Goal: Information Seeking & Learning: Learn about a topic

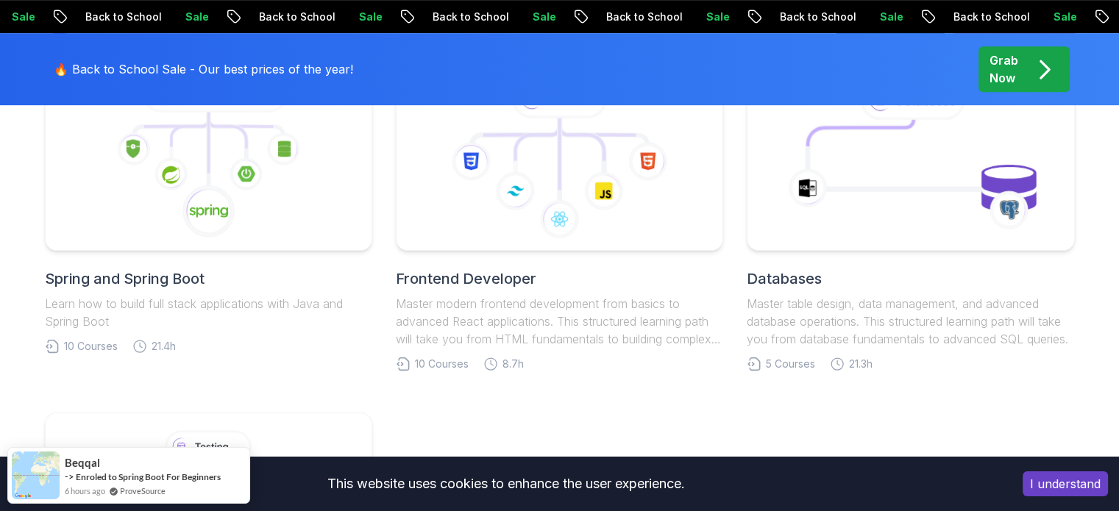
scroll to position [786, 0]
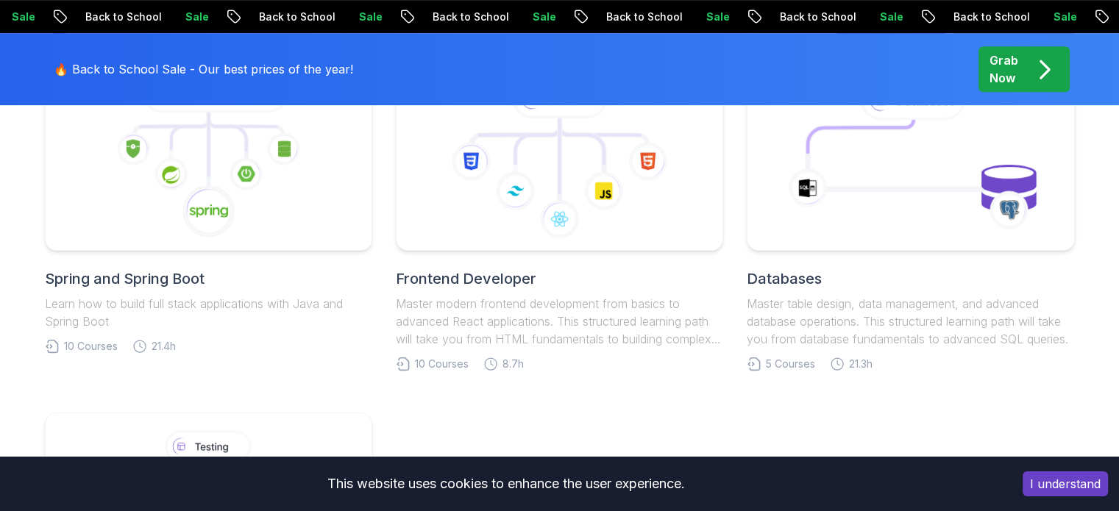
click at [244, 280] on h2 "Spring and Spring Boot" at bounding box center [208, 279] width 327 height 21
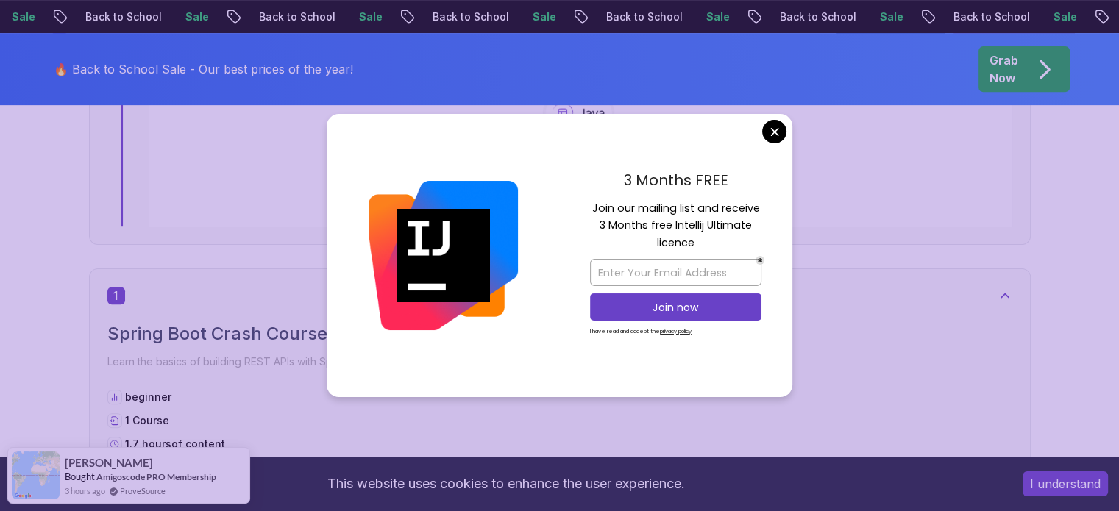
scroll to position [750, 0]
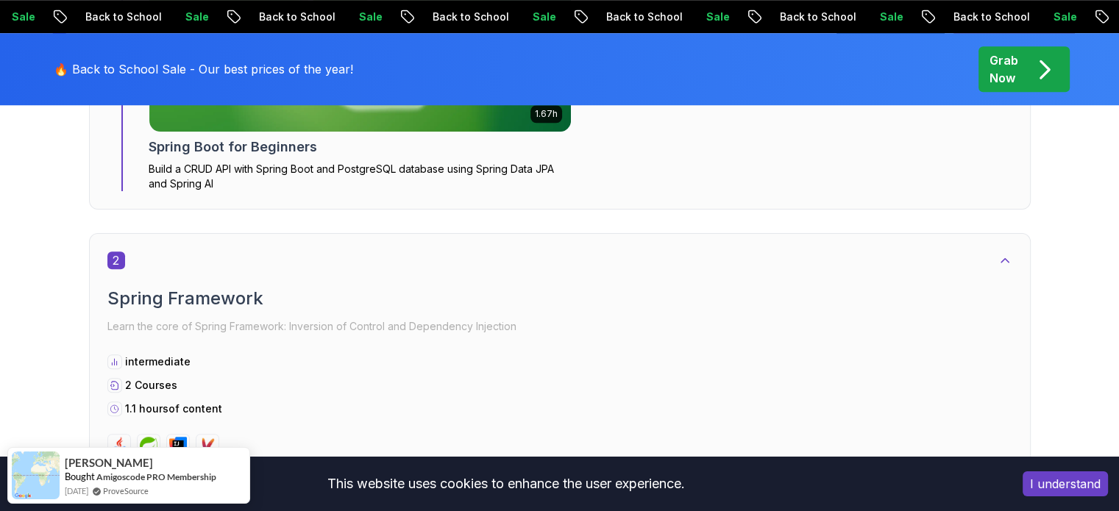
scroll to position [1271, 0]
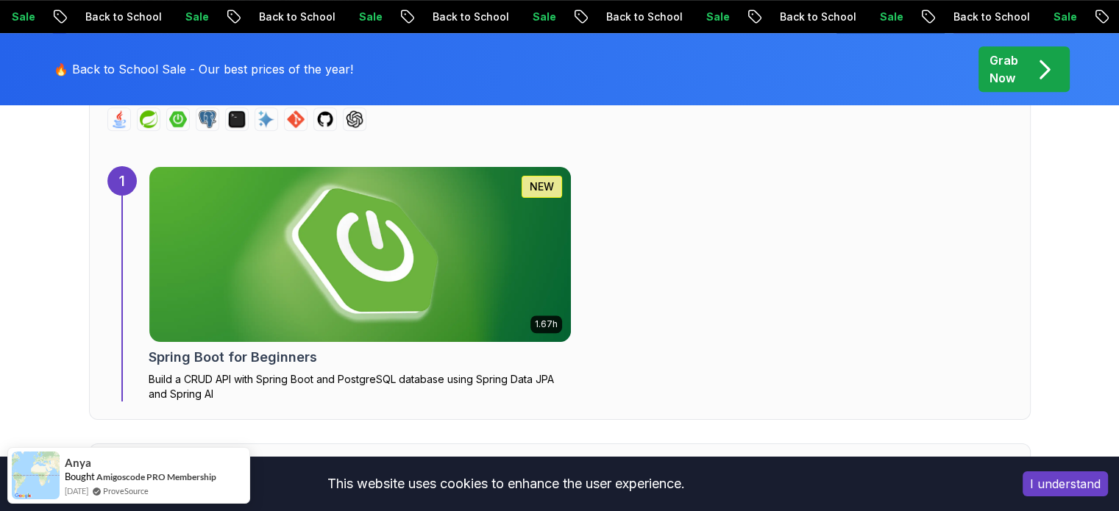
scroll to position [1052, 0]
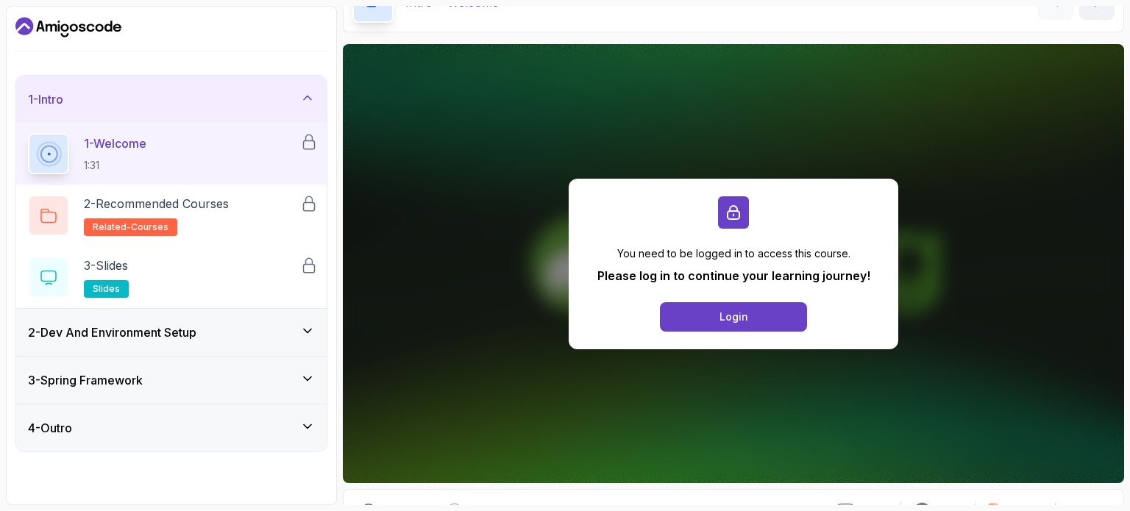
scroll to position [154, 0]
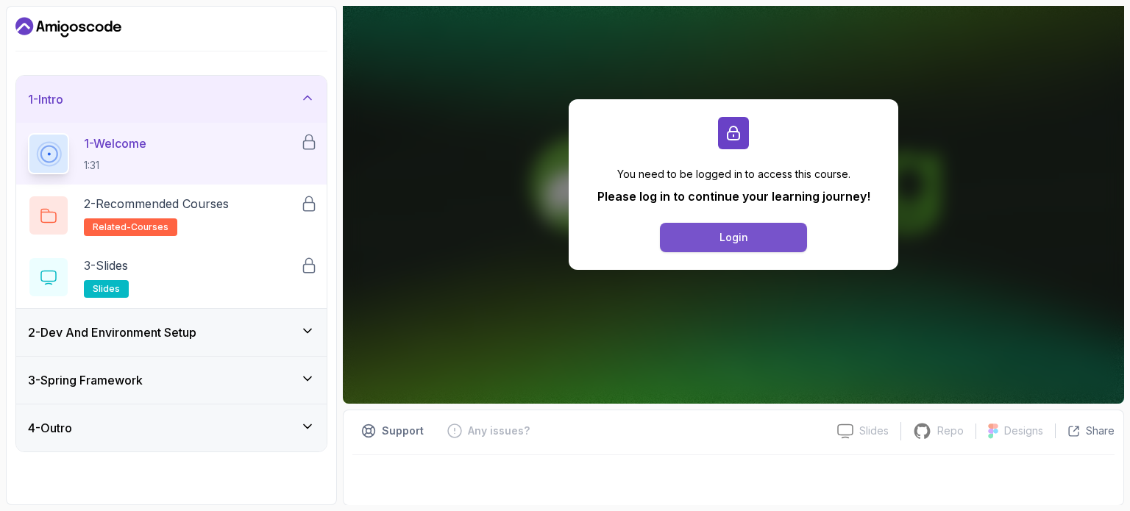
click at [759, 244] on button "Login" at bounding box center [733, 237] width 147 height 29
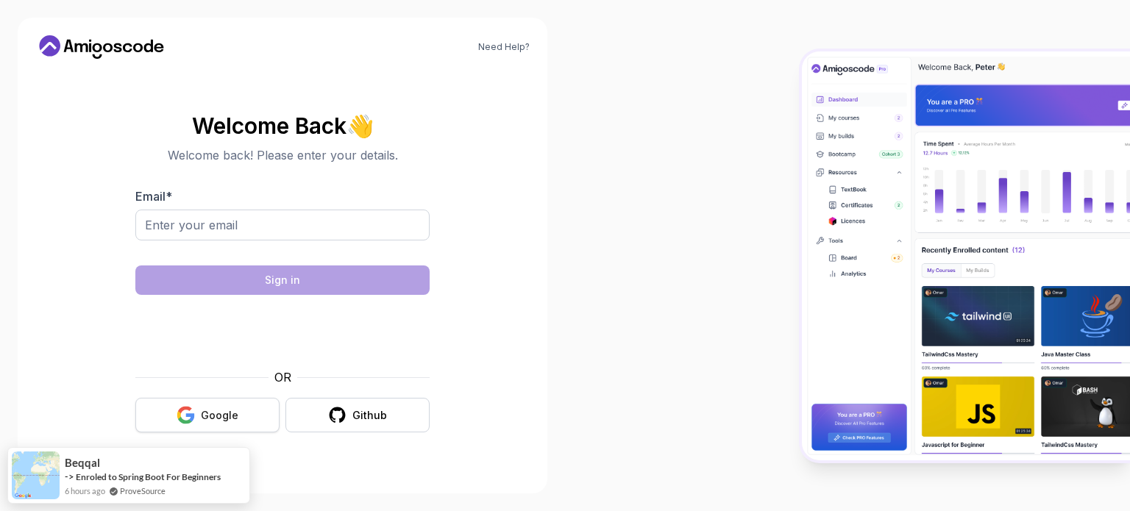
click at [223, 408] on div "Google" at bounding box center [220, 415] width 38 height 15
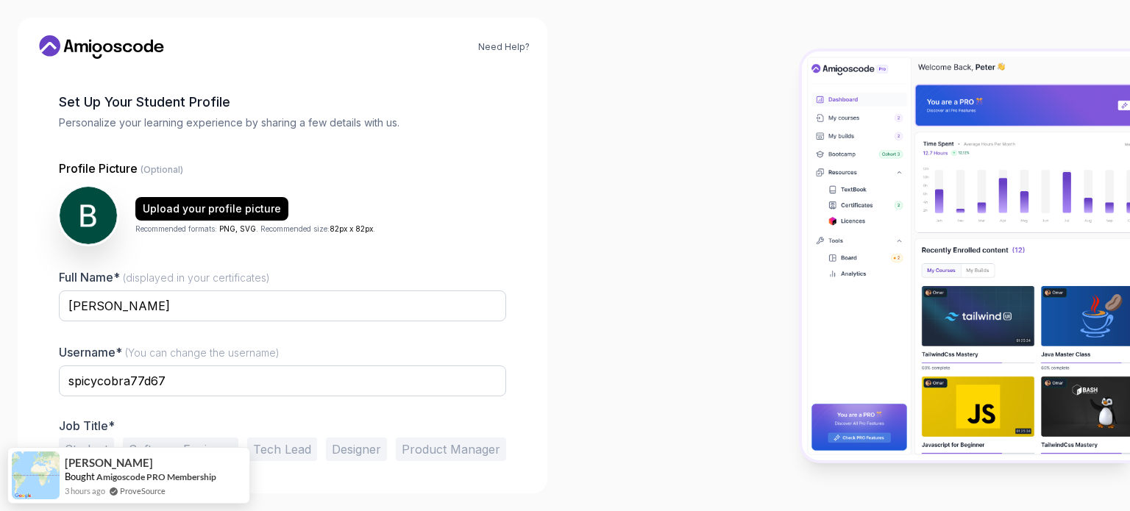
scroll to position [56, 0]
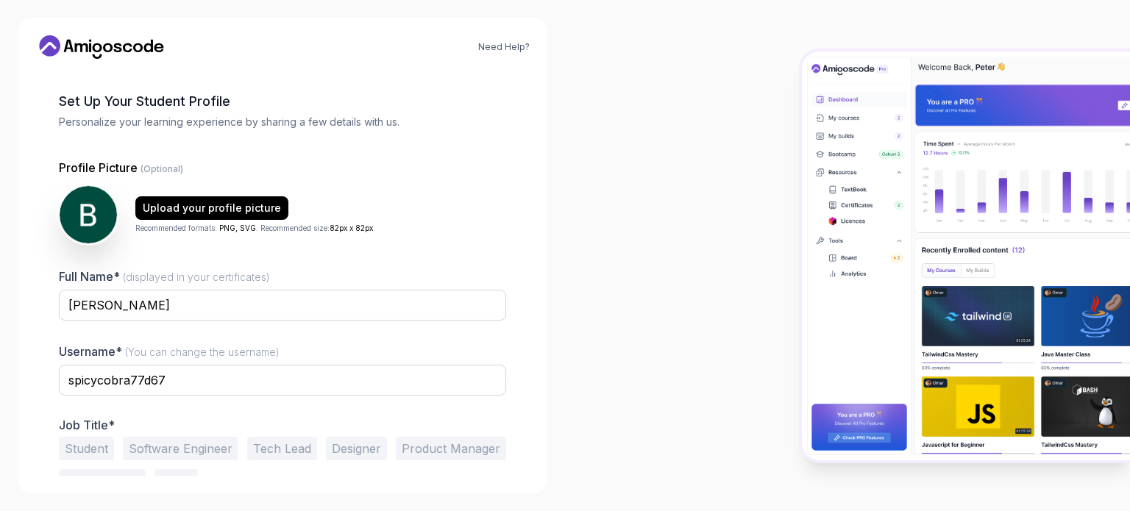
click at [483, 235] on div "Upload your profile picture Recommended formats: PNG, SVG . Recommended size: 8…" at bounding box center [282, 214] width 447 height 59
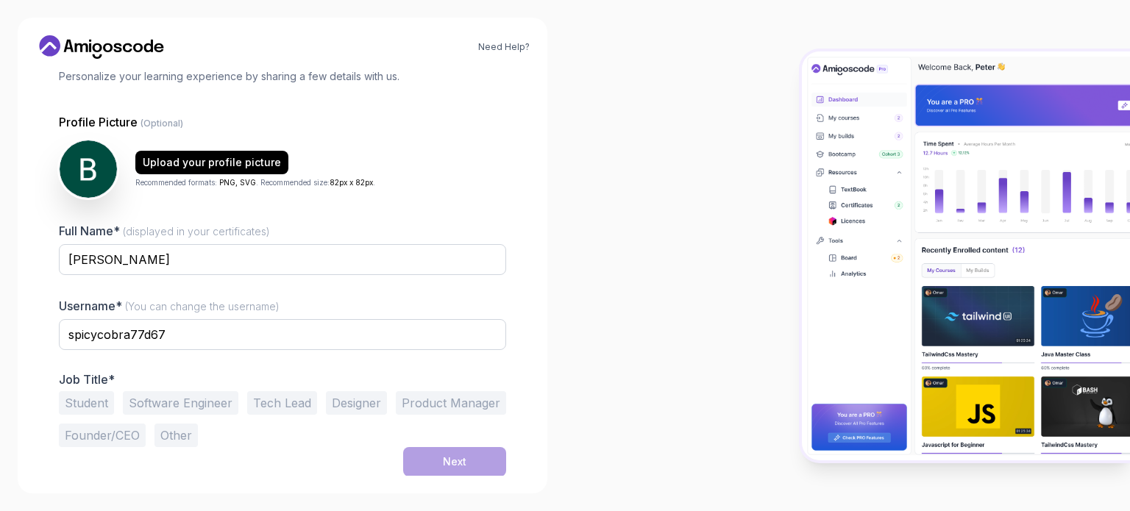
scroll to position [101, 0]
click at [85, 404] on button "Student" at bounding box center [86, 404] width 55 height 24
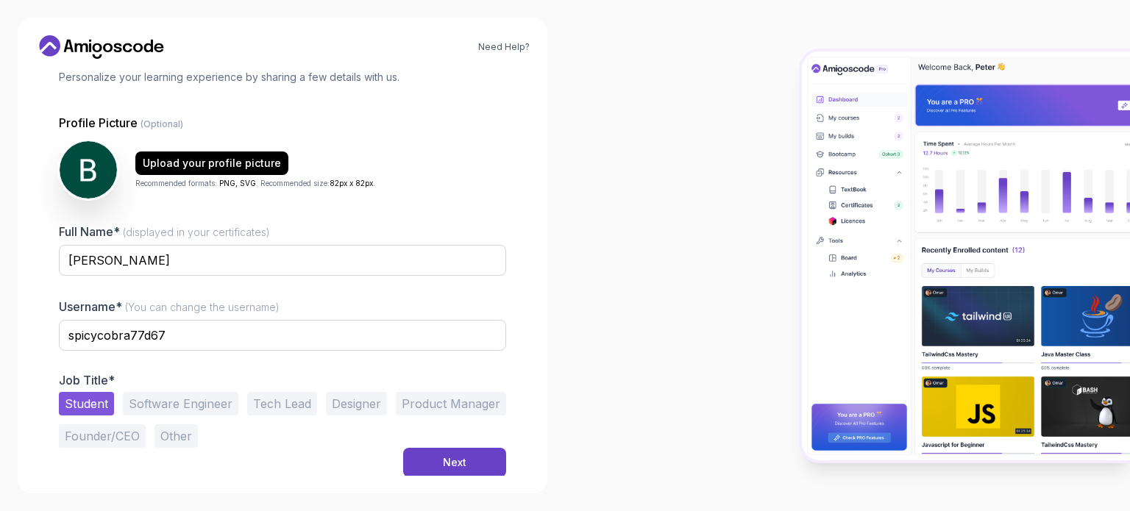
click at [165, 405] on button "Software Engineer" at bounding box center [180, 404] width 115 height 24
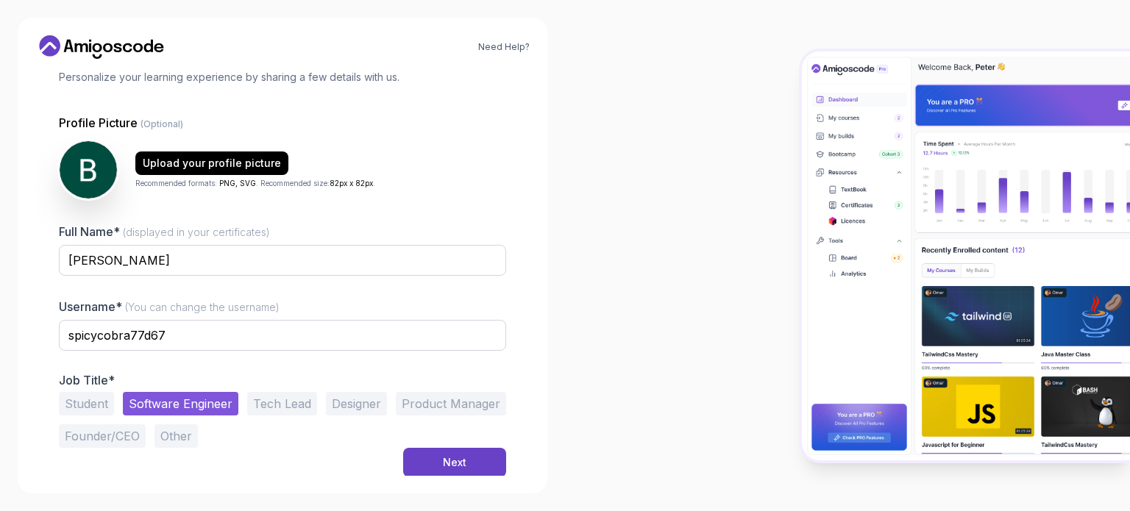
click at [71, 411] on button "Student" at bounding box center [86, 404] width 55 height 24
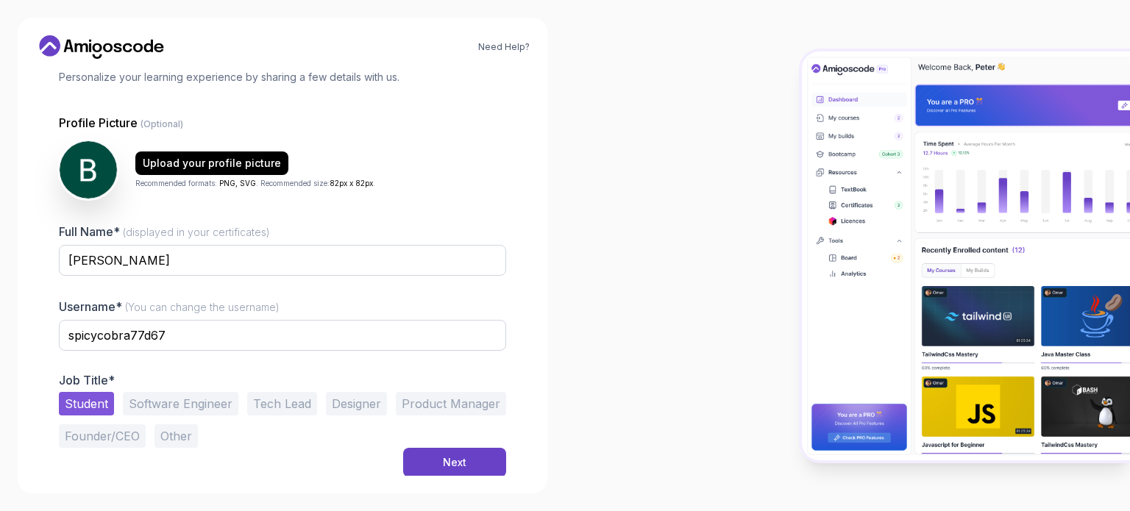
scroll to position [102, 0]
click at [469, 452] on button "Next" at bounding box center [454, 461] width 103 height 29
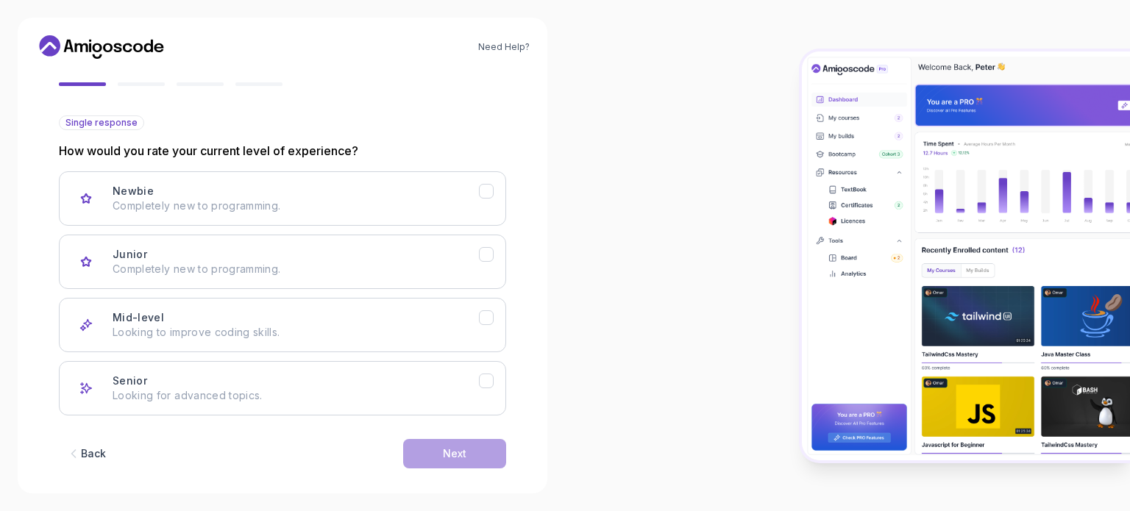
scroll to position [147, 0]
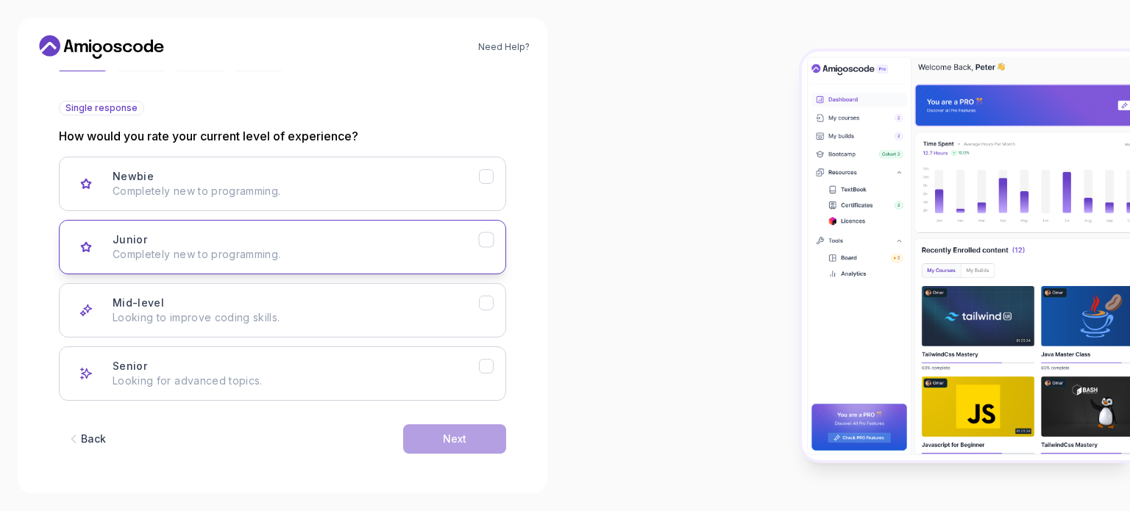
click at [310, 254] on p "Completely new to programming." at bounding box center [296, 254] width 366 height 15
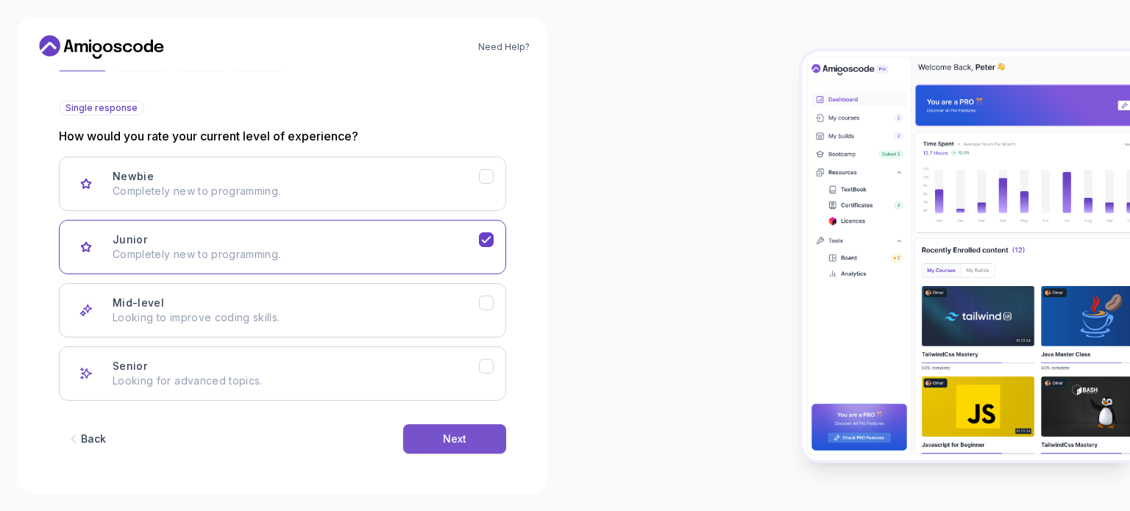
click at [458, 448] on button "Next" at bounding box center [454, 438] width 103 height 29
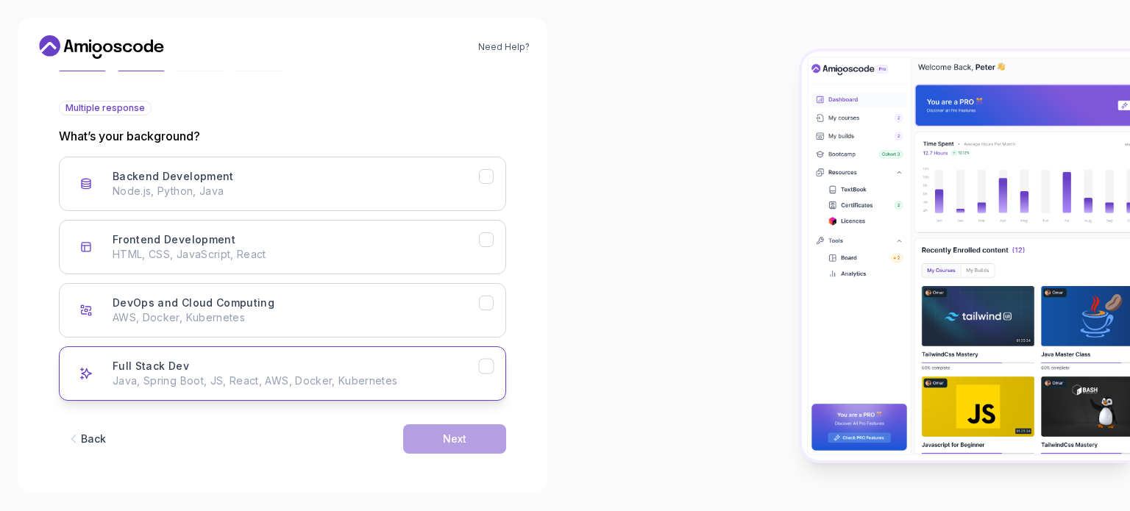
click at [246, 377] on p "Java, Spring Boot, JS, React, AWS, Docker, Kubernetes" at bounding box center [296, 381] width 366 height 15
click at [441, 441] on button "Next" at bounding box center [454, 438] width 103 height 29
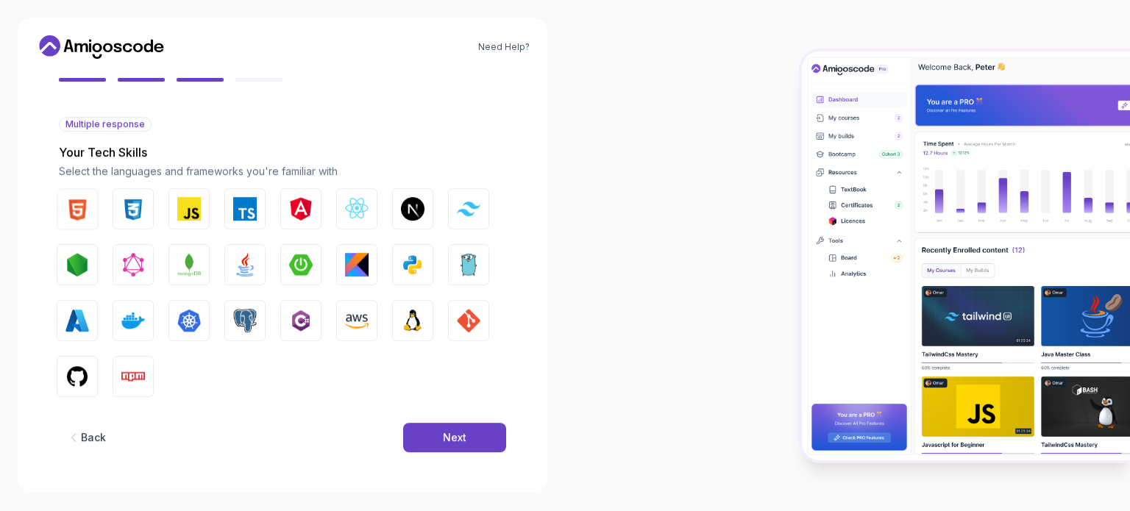
scroll to position [130, 0]
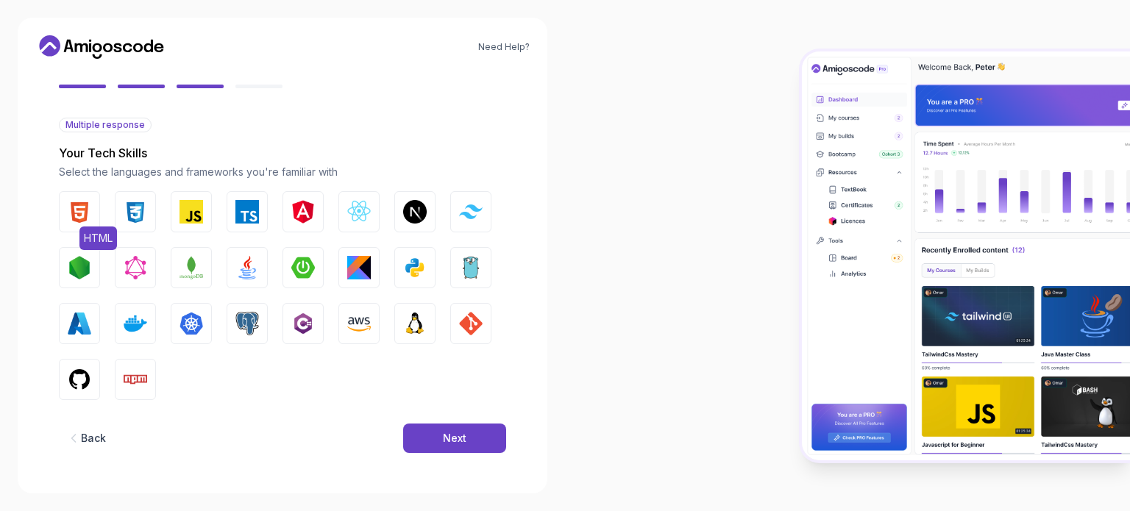
click at [79, 210] on img "button" at bounding box center [80, 212] width 24 height 24
click at [121, 210] on button "CSS" at bounding box center [135, 211] width 41 height 41
click at [194, 208] on img "button" at bounding box center [191, 212] width 24 height 24
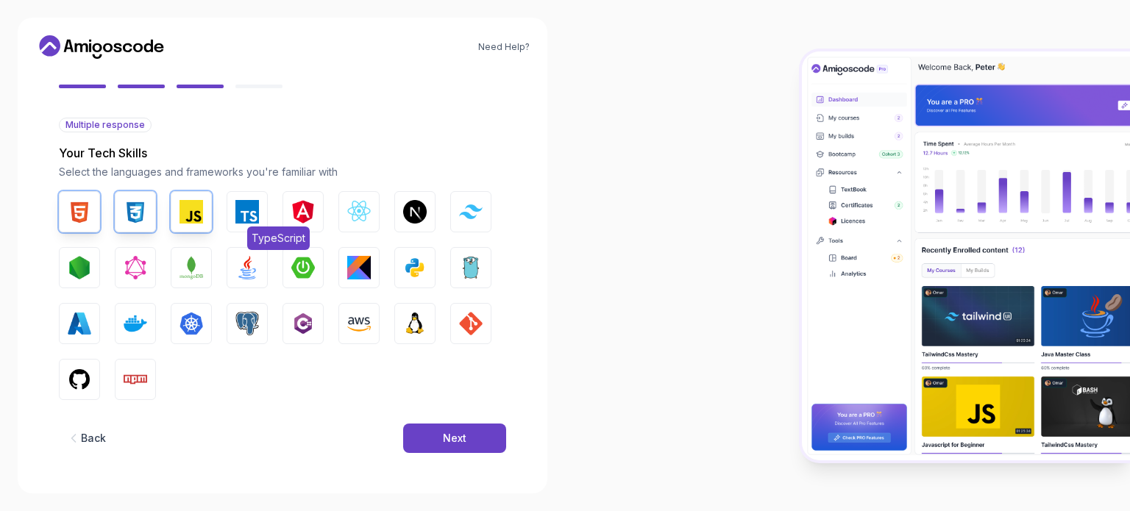
click at [227, 216] on button "TypeScript" at bounding box center [247, 211] width 41 height 41
click at [305, 221] on img "button" at bounding box center [303, 212] width 24 height 24
click at [465, 215] on img "button" at bounding box center [471, 212] width 24 height 14
click at [238, 269] on img "button" at bounding box center [247, 268] width 24 height 24
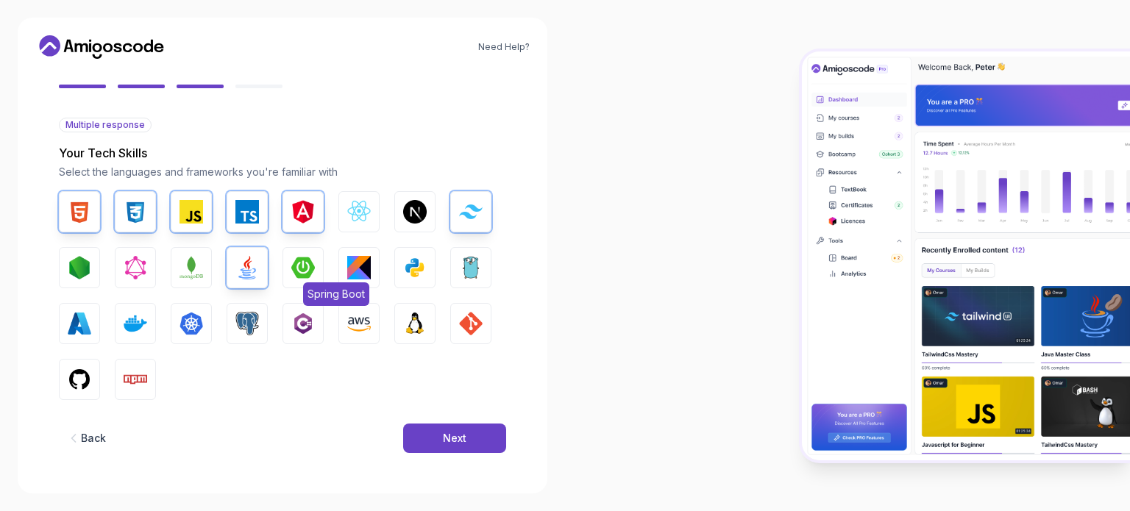
click at [302, 273] on img "button" at bounding box center [303, 268] width 24 height 24
click at [402, 270] on button "Python" at bounding box center [414, 267] width 41 height 41
click at [97, 325] on button "Azure" at bounding box center [79, 323] width 41 height 41
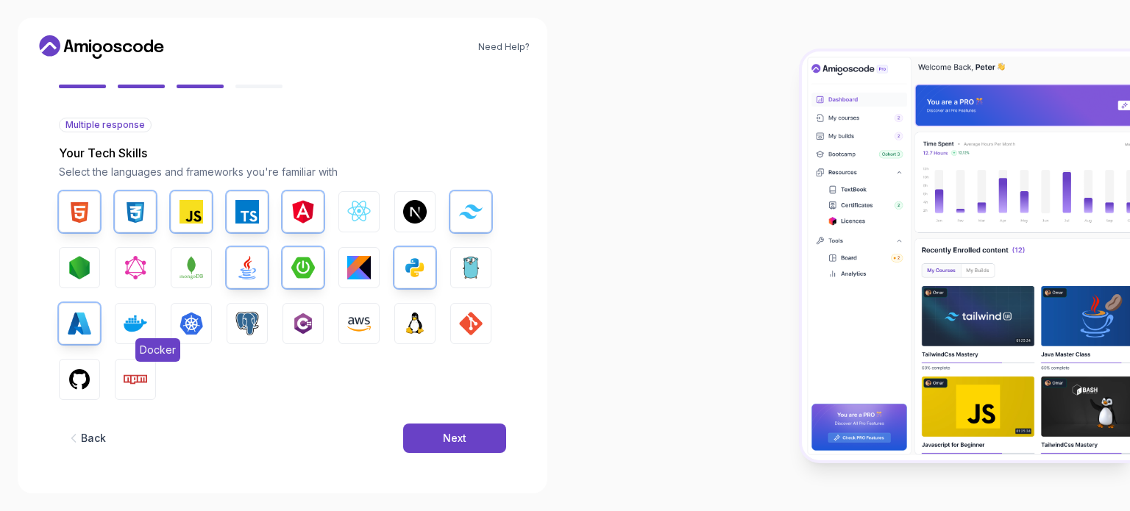
click at [132, 326] on img "button" at bounding box center [136, 324] width 24 height 24
click at [80, 376] on img "button" at bounding box center [80, 380] width 24 height 24
click at [127, 397] on button "Npm" at bounding box center [135, 379] width 41 height 41
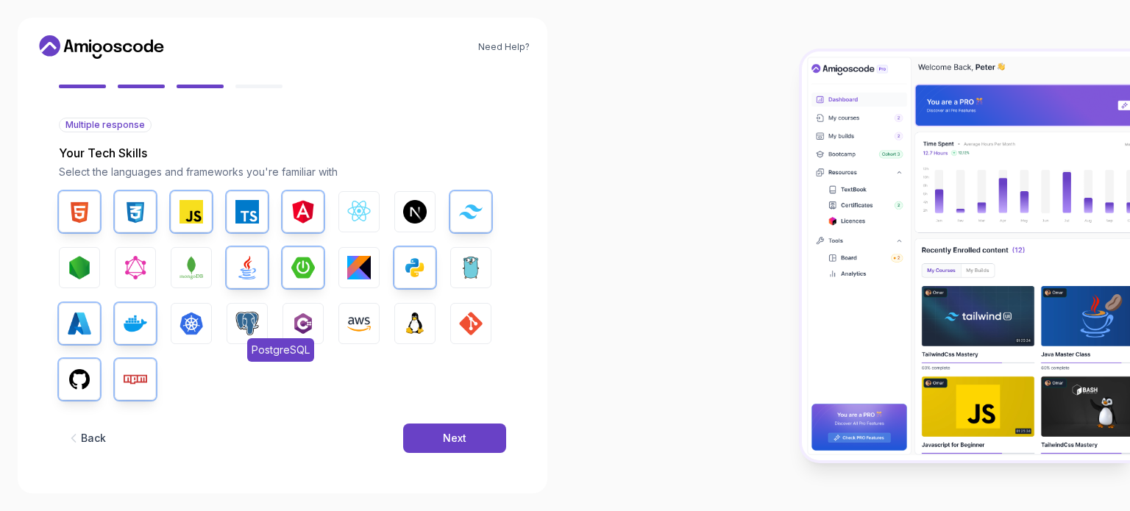
click at [260, 320] on button "PostgreSQL" at bounding box center [247, 323] width 41 height 41
click at [468, 440] on button "Next" at bounding box center [454, 438] width 103 height 29
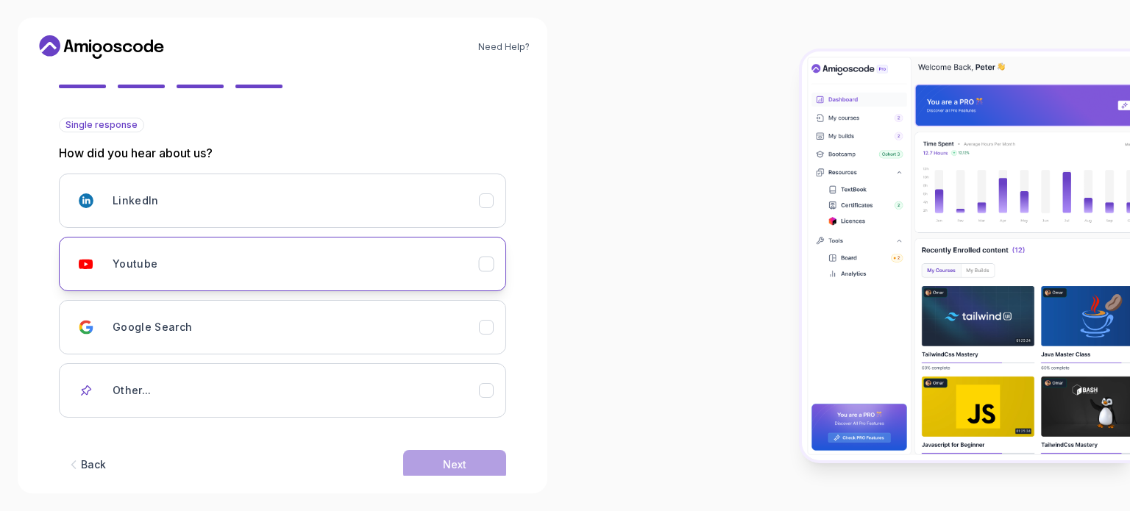
click at [202, 258] on div "Youtube" at bounding box center [296, 263] width 366 height 29
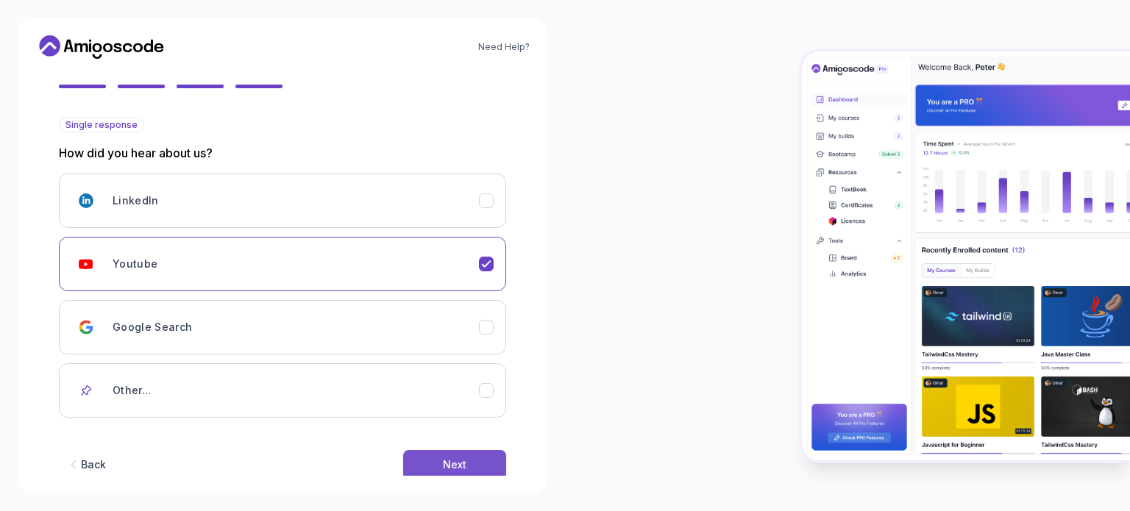
click at [456, 458] on div "Next" at bounding box center [455, 465] width 24 height 15
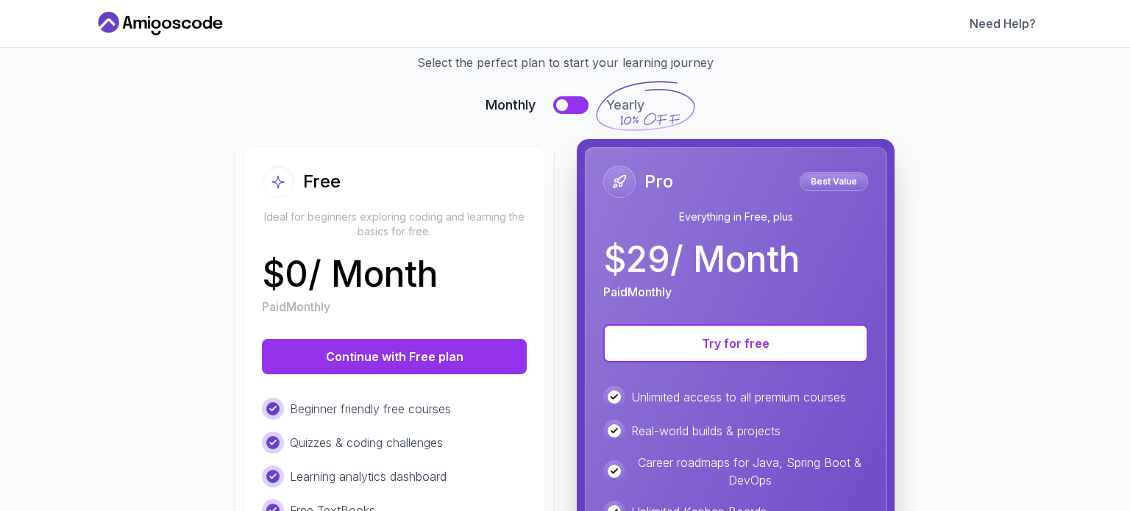
scroll to position [71, 0]
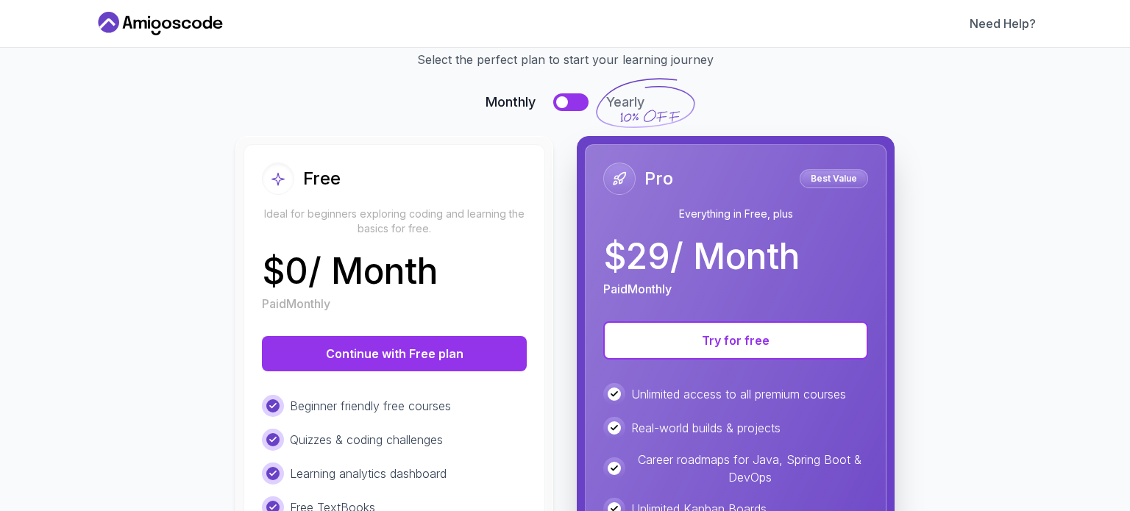
click at [558, 99] on div at bounding box center [562, 102] width 12 height 12
click at [558, 99] on button at bounding box center [570, 102] width 35 height 18
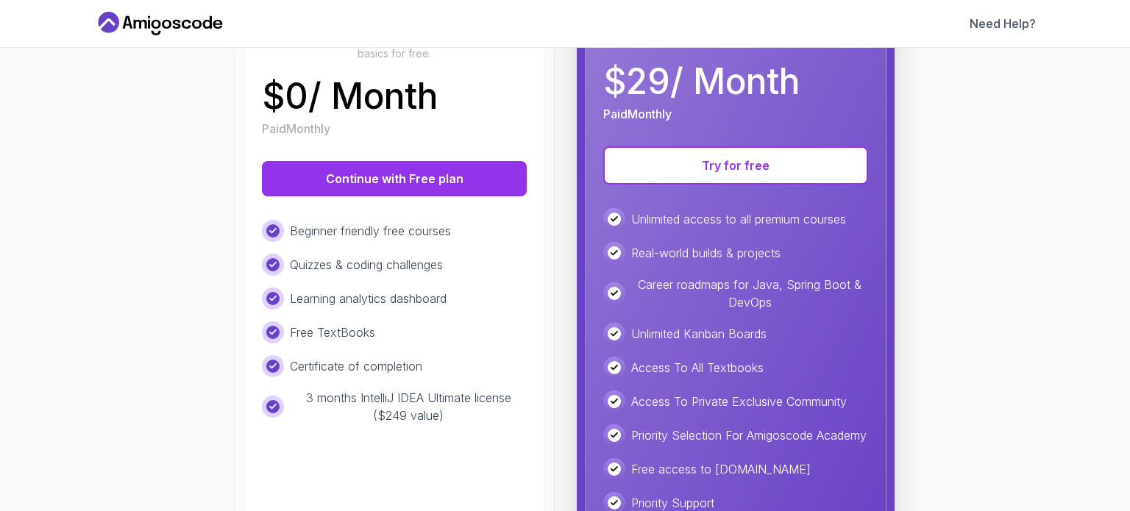
scroll to position [244, 0]
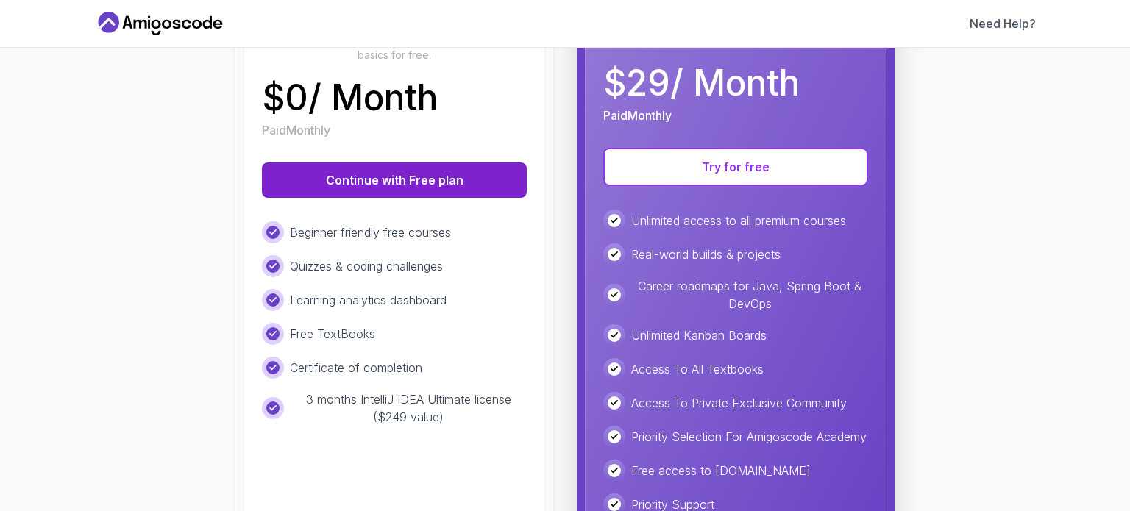
click at [450, 186] on button "Continue with Free plan" at bounding box center [394, 180] width 265 height 35
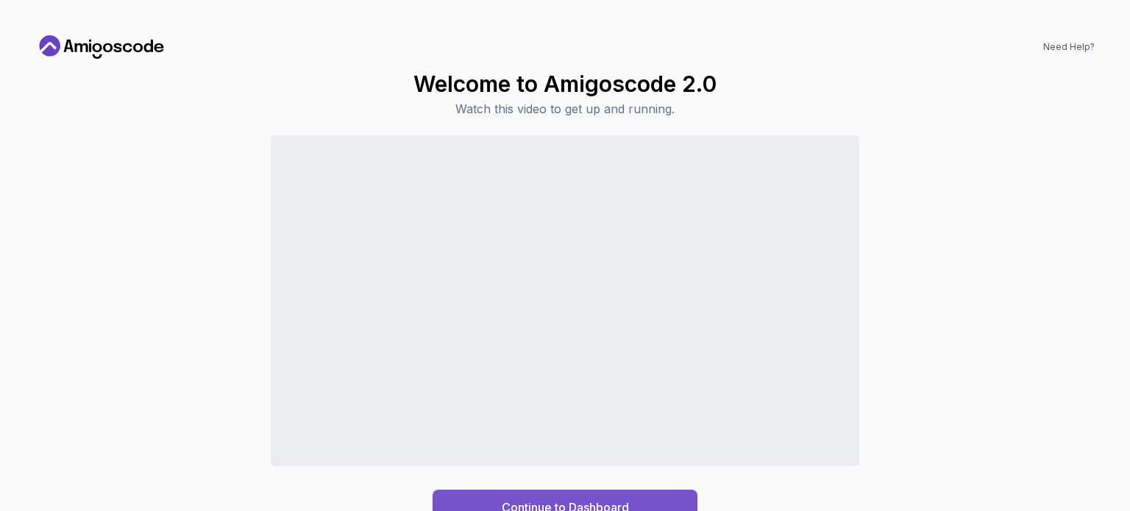
click at [618, 503] on div "Continue to Dashboard" at bounding box center [565, 508] width 127 height 18
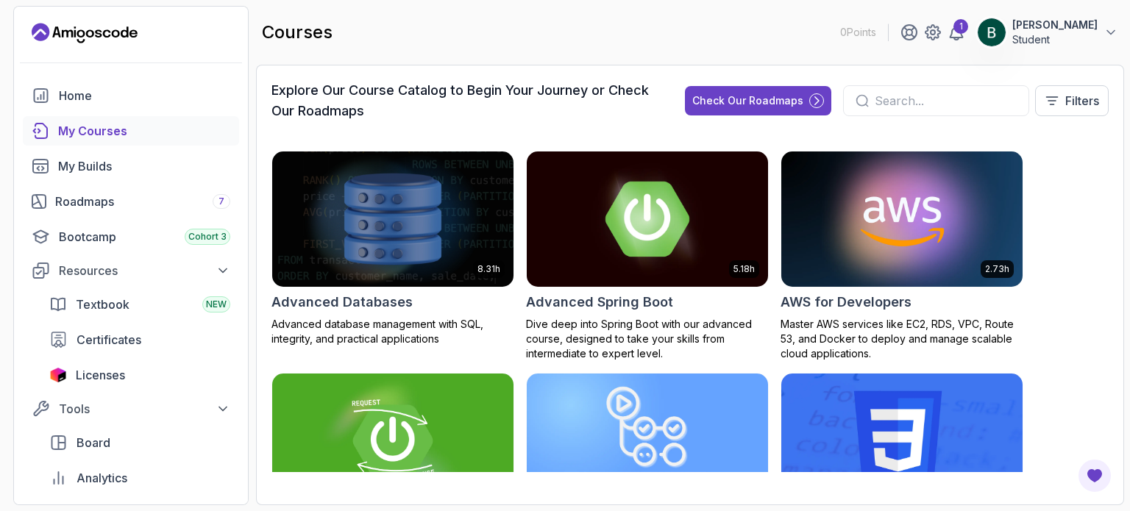
click at [635, 266] on img at bounding box center [647, 219] width 253 height 142
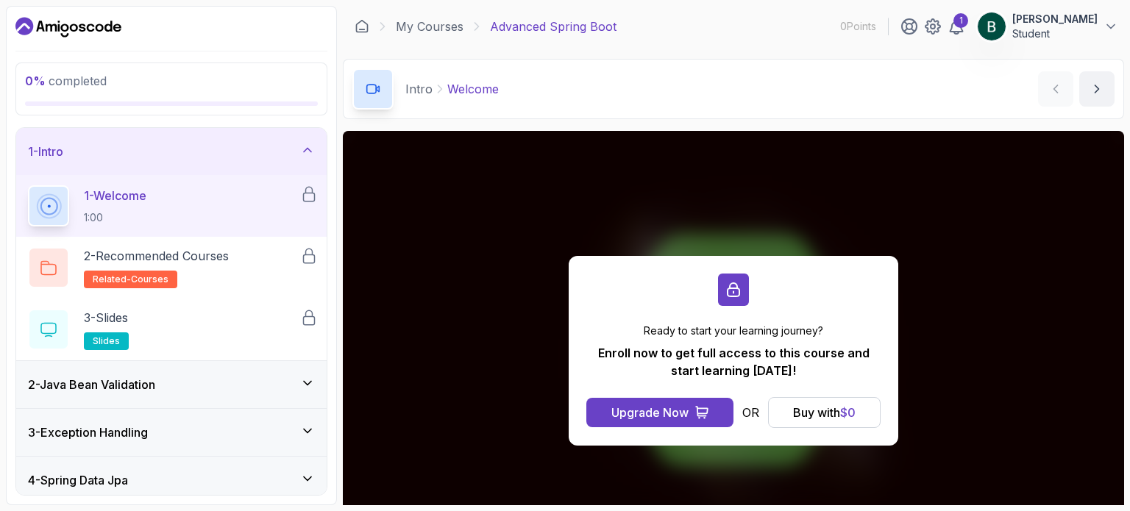
scroll to position [53, 0]
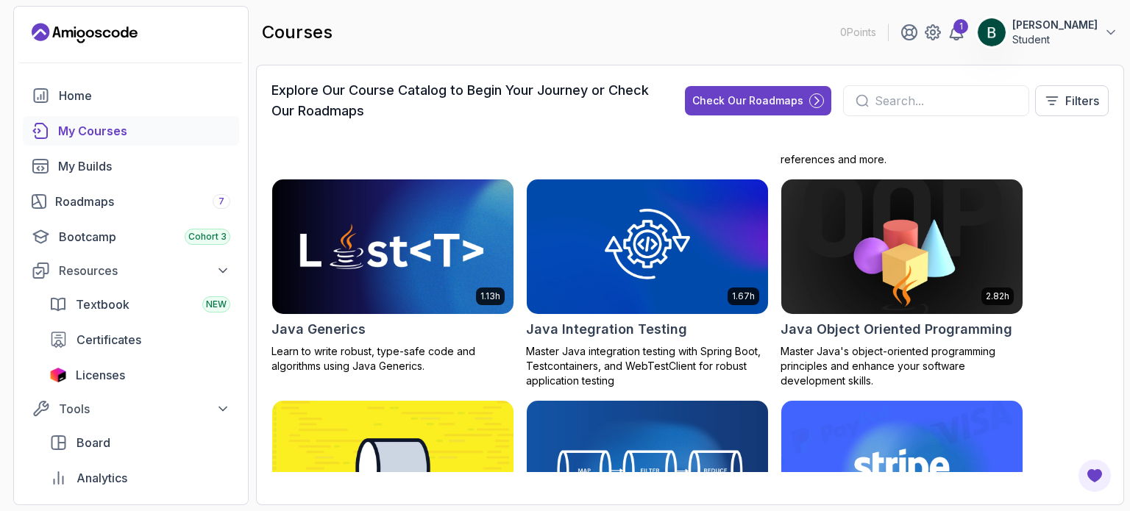
scroll to position [1289, 0]
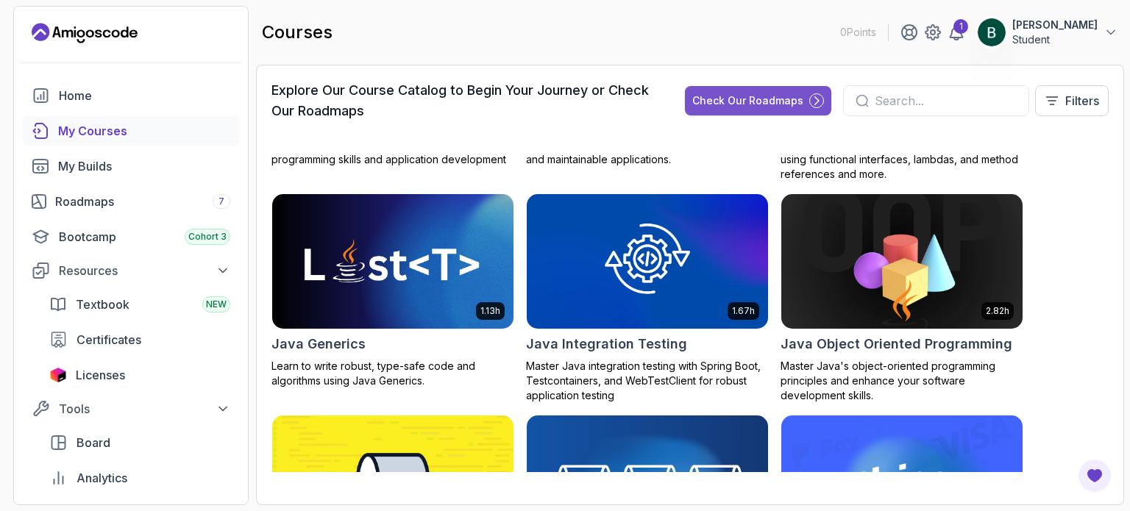
click at [730, 107] on div "Check Our Roadmaps" at bounding box center [747, 100] width 111 height 15
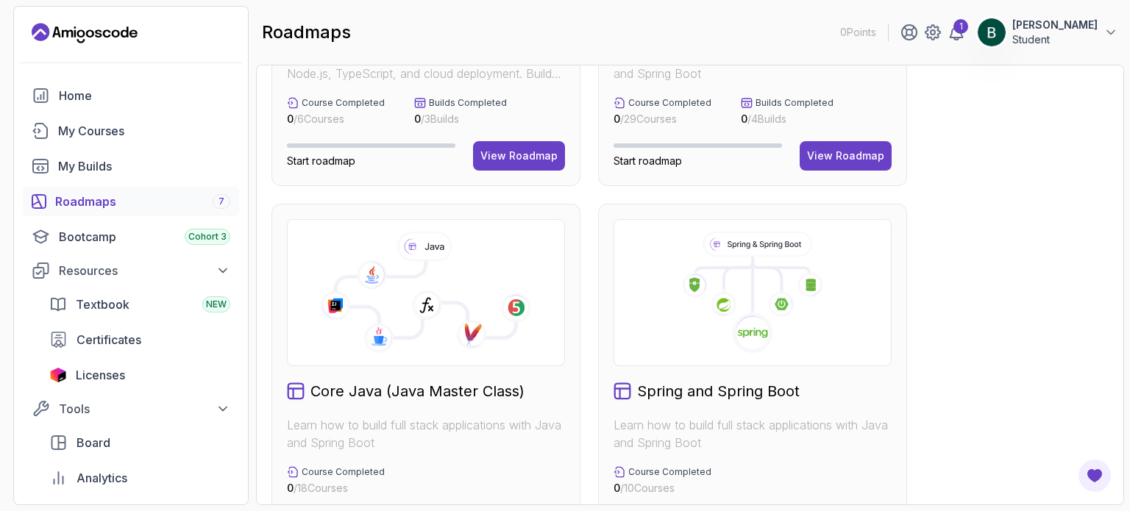
scroll to position [215, 0]
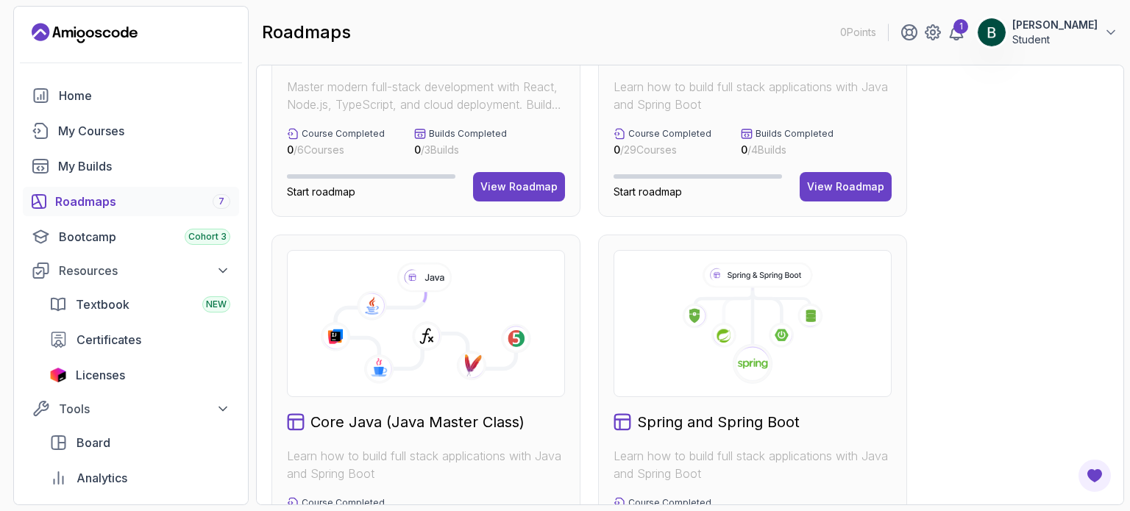
click at [729, 335] on image at bounding box center [723, 336] width 13 height 13
click at [767, 432] on h2 "Spring and Spring Boot" at bounding box center [718, 422] width 163 height 21
click at [727, 424] on h2 "Spring and Spring Boot" at bounding box center [718, 422] width 163 height 21
click at [776, 367] on icon at bounding box center [752, 324] width 253 height 122
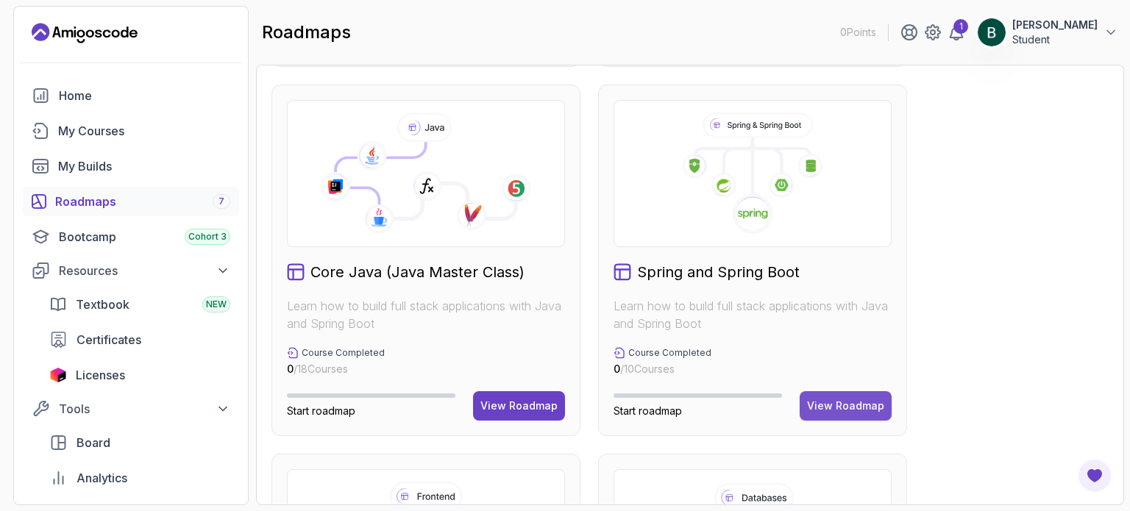
scroll to position [366, 0]
click at [833, 411] on button "View Roadmap" at bounding box center [846, 404] width 92 height 29
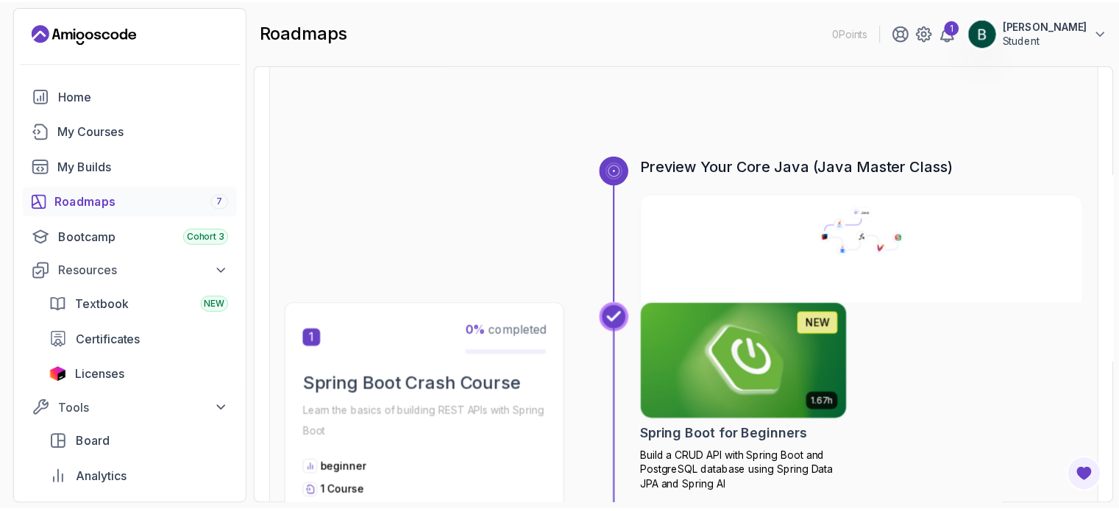
scroll to position [215, 0]
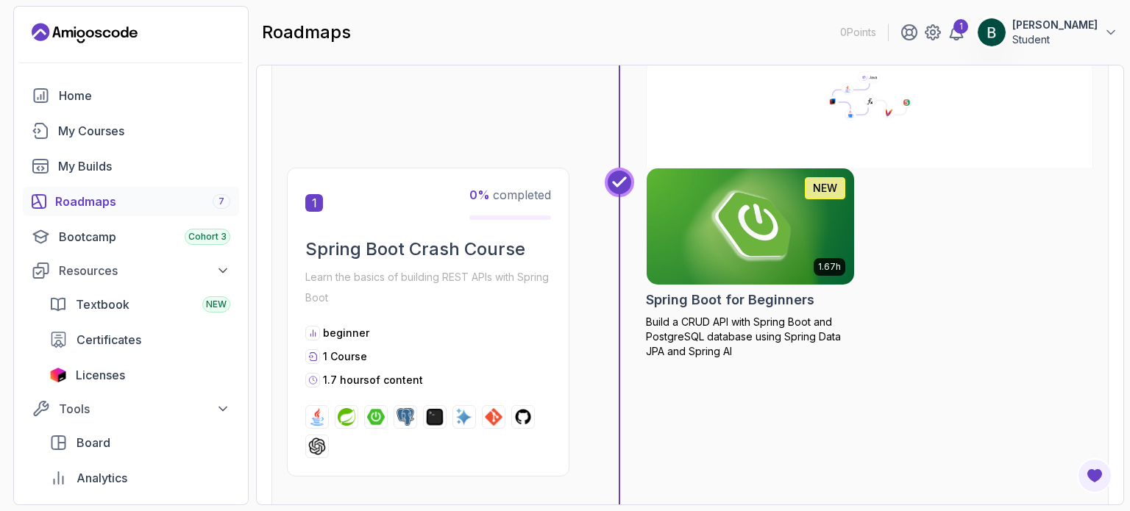
click at [736, 234] on img at bounding box center [750, 227] width 218 height 122
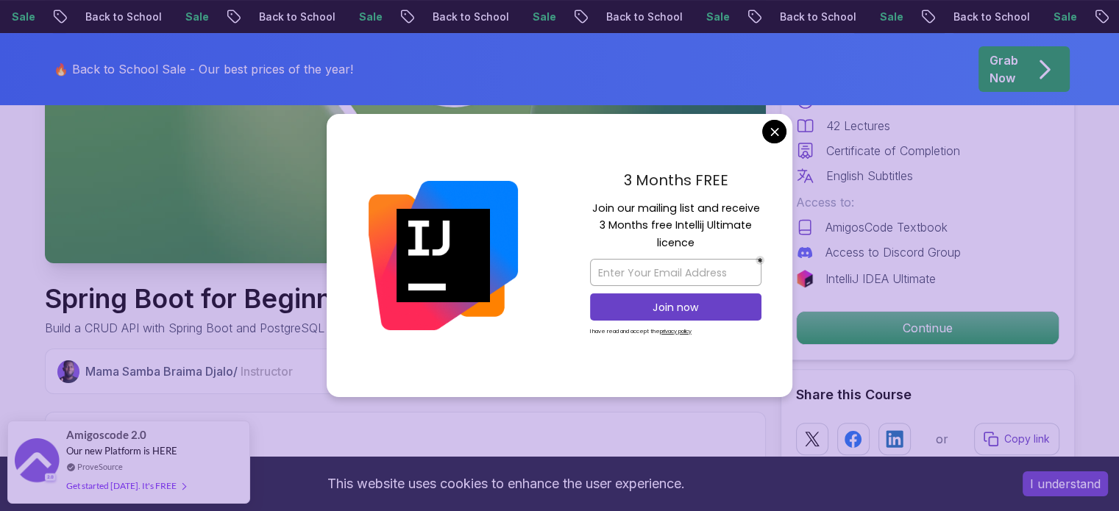
scroll to position [621, 0]
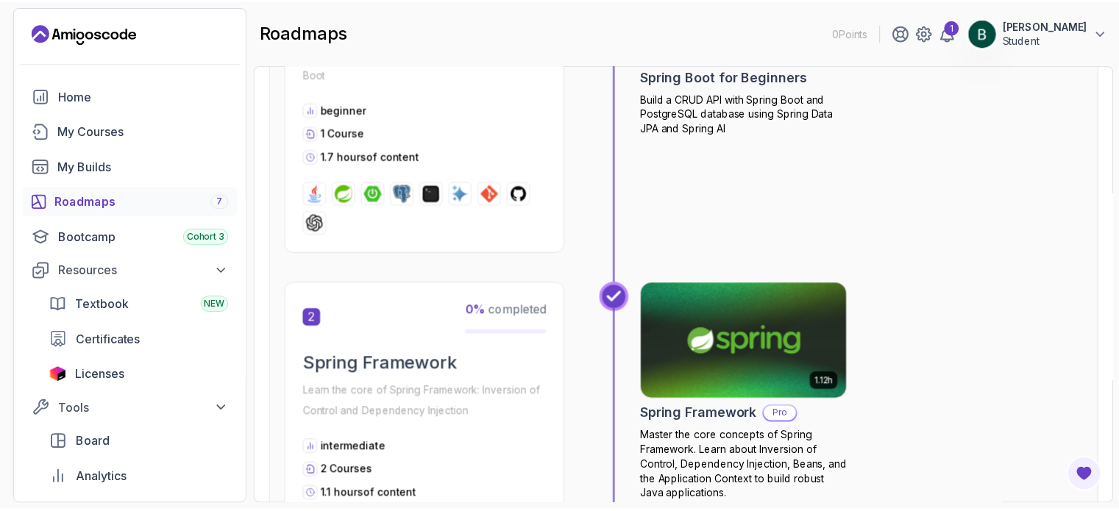
scroll to position [511, 0]
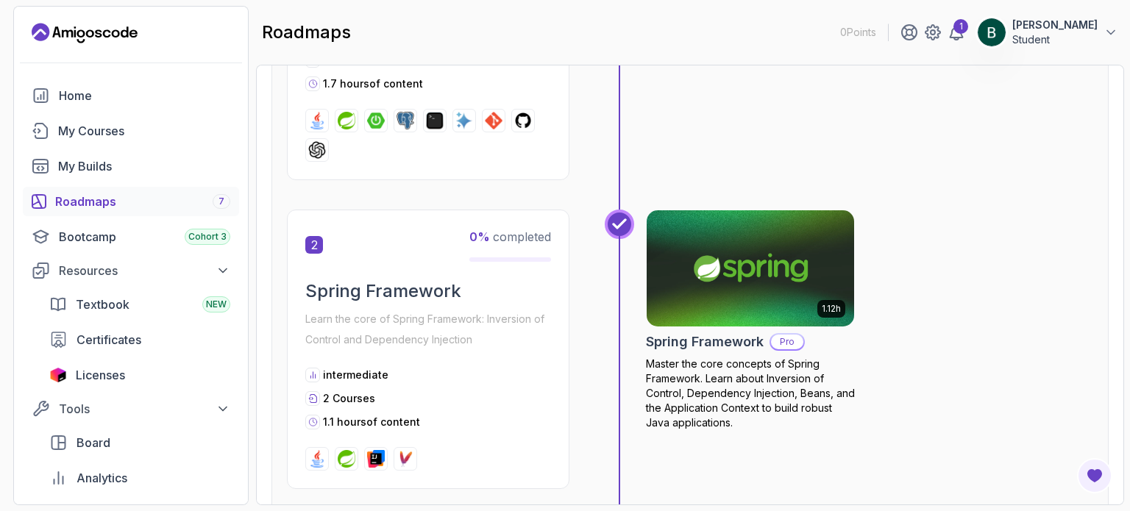
click at [733, 268] on img at bounding box center [750, 268] width 218 height 122
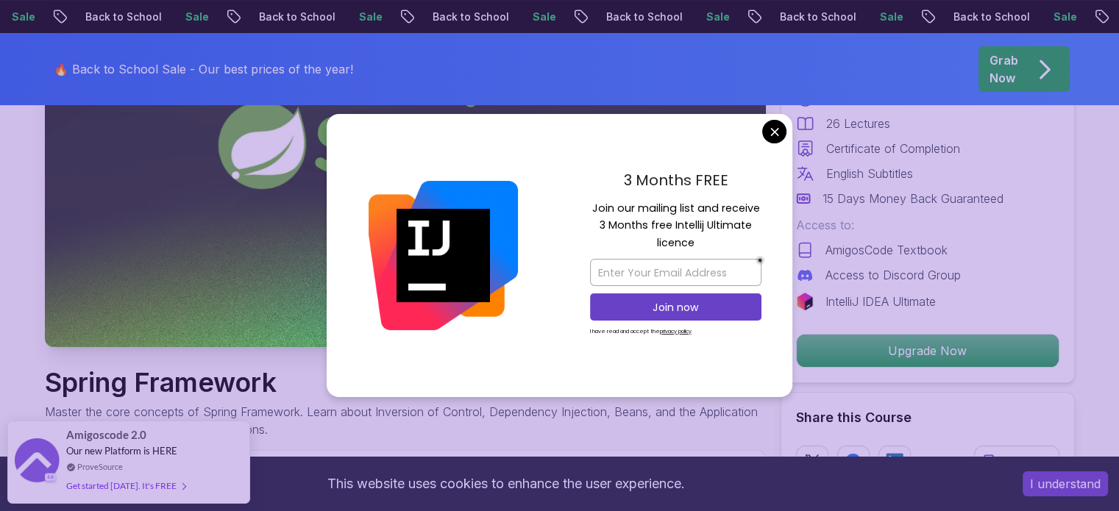
scroll to position [285, 0]
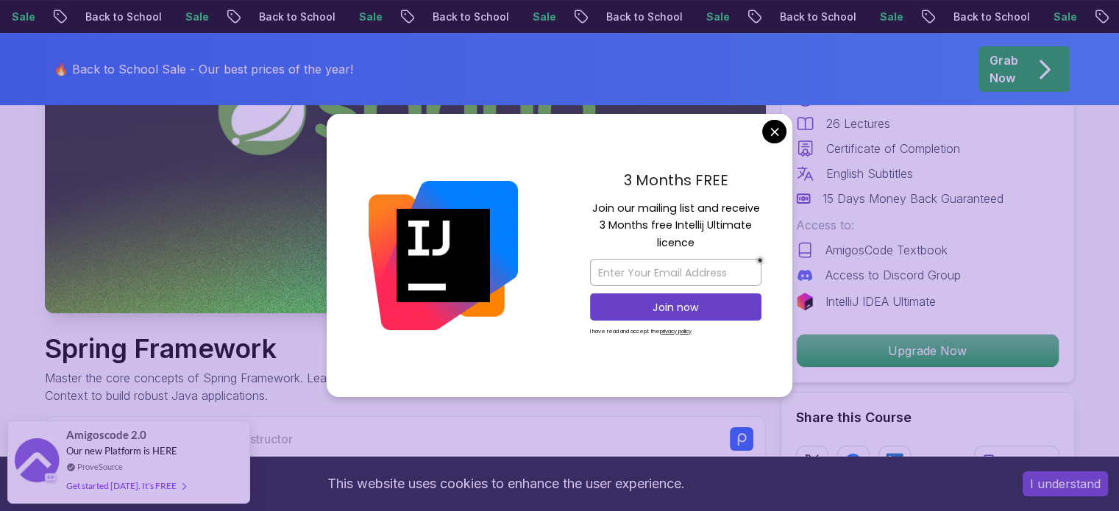
click at [778, 147] on div "3 Months FREE Join our mailing list and receive 3 Months free Intellij Ultimate…" at bounding box center [675, 256] width 233 height 284
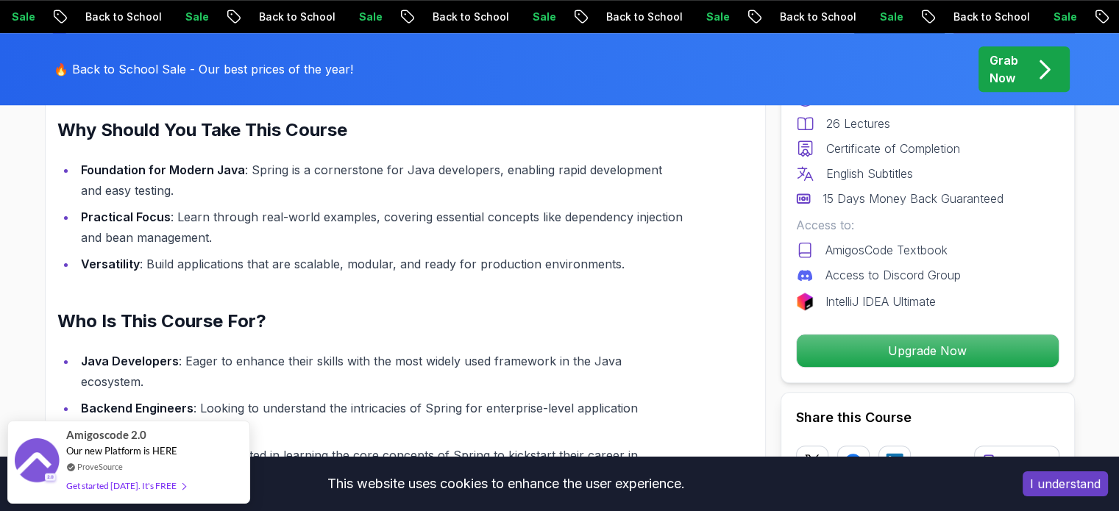
scroll to position [1153, 0]
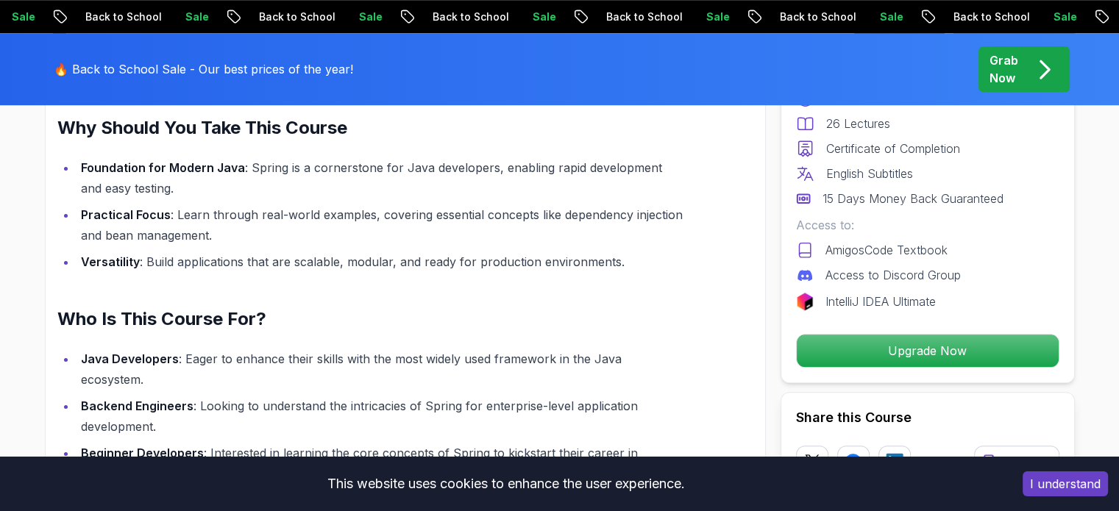
click at [1060, 480] on button "I understand" at bounding box center [1065, 484] width 85 height 25
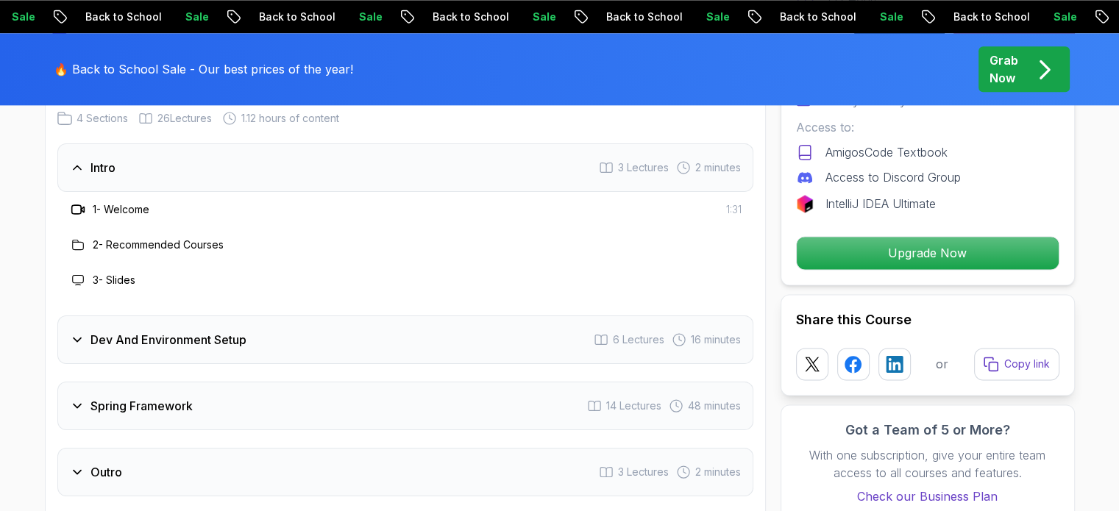
scroll to position [1969, 0]
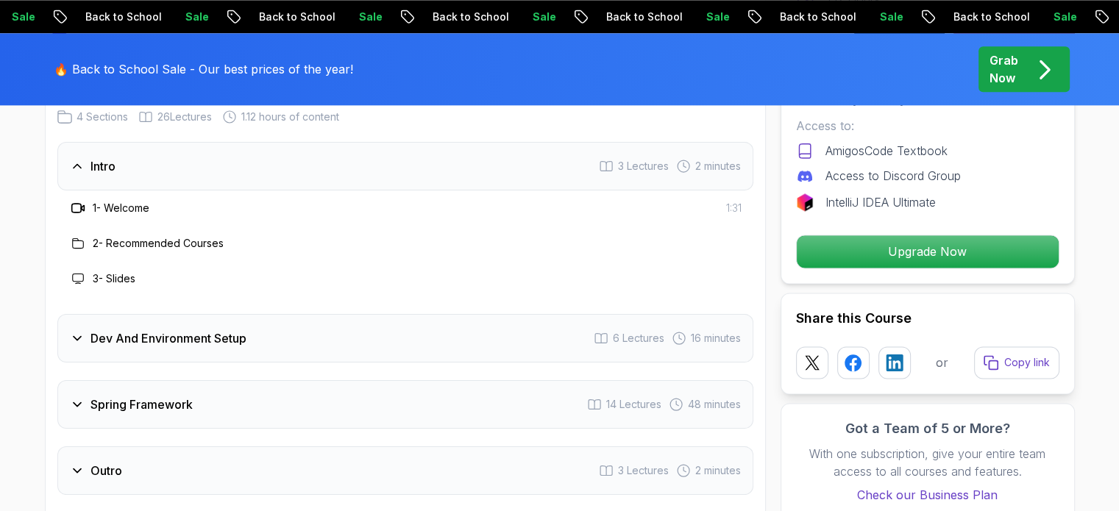
click at [191, 330] on h3 "Dev And Environment Setup" at bounding box center [168, 339] width 156 height 18
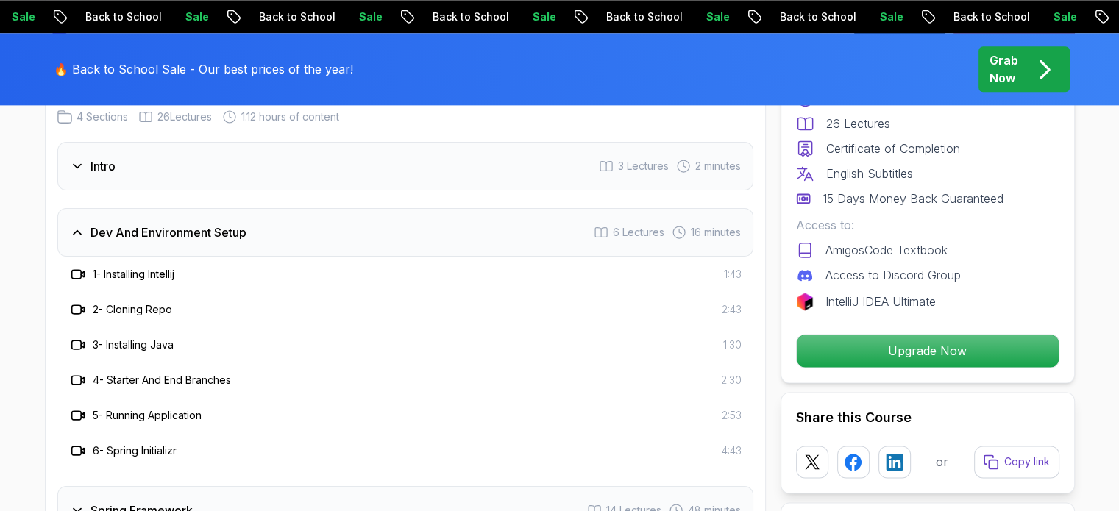
click at [103, 224] on h3 "Dev And Environment Setup" at bounding box center [168, 233] width 156 height 18
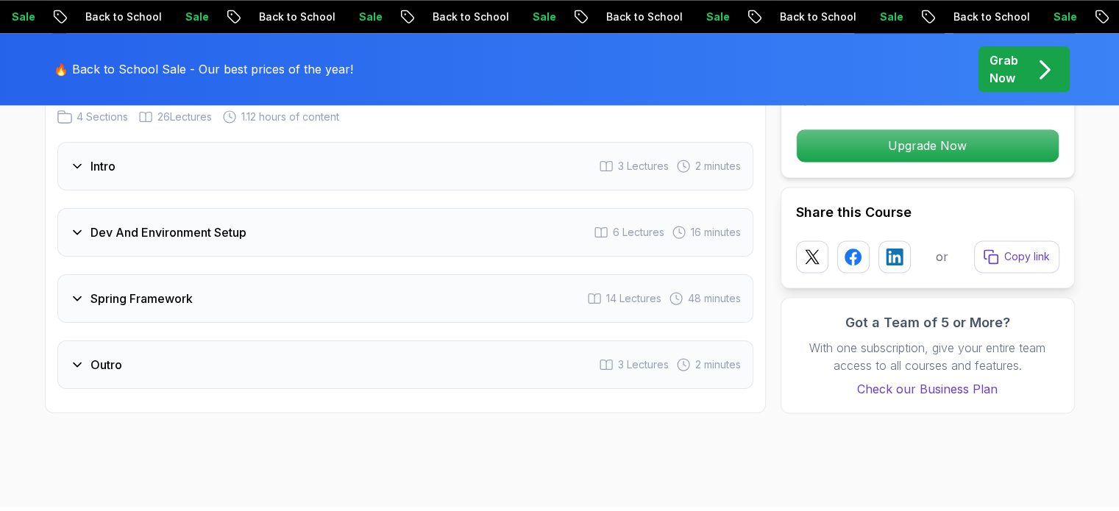
click at [123, 145] on div "Intro 3 Lectures 2 minutes" at bounding box center [405, 166] width 696 height 49
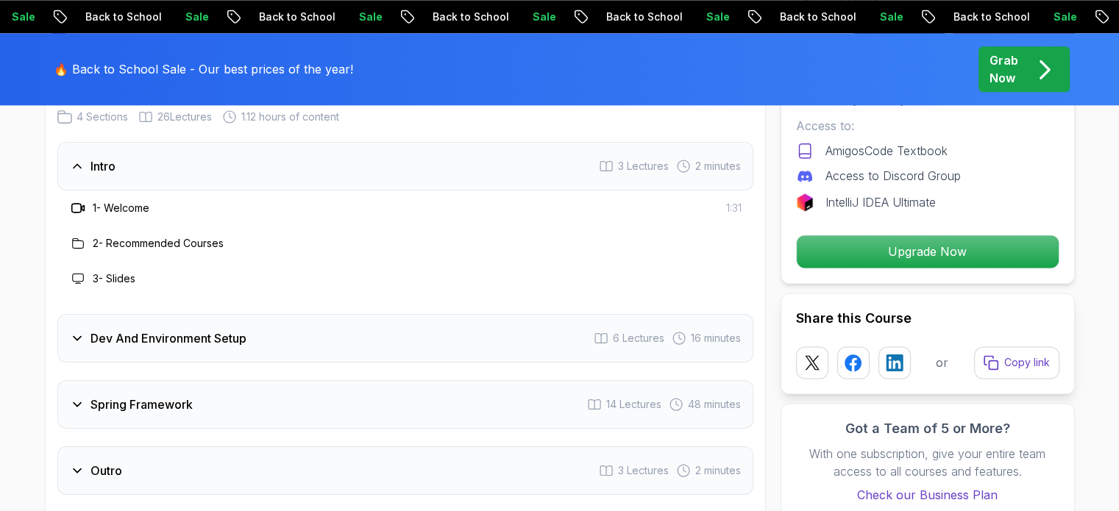
click at [123, 145] on div "Intro 3 Lectures 2 minutes" at bounding box center [405, 166] width 696 height 49
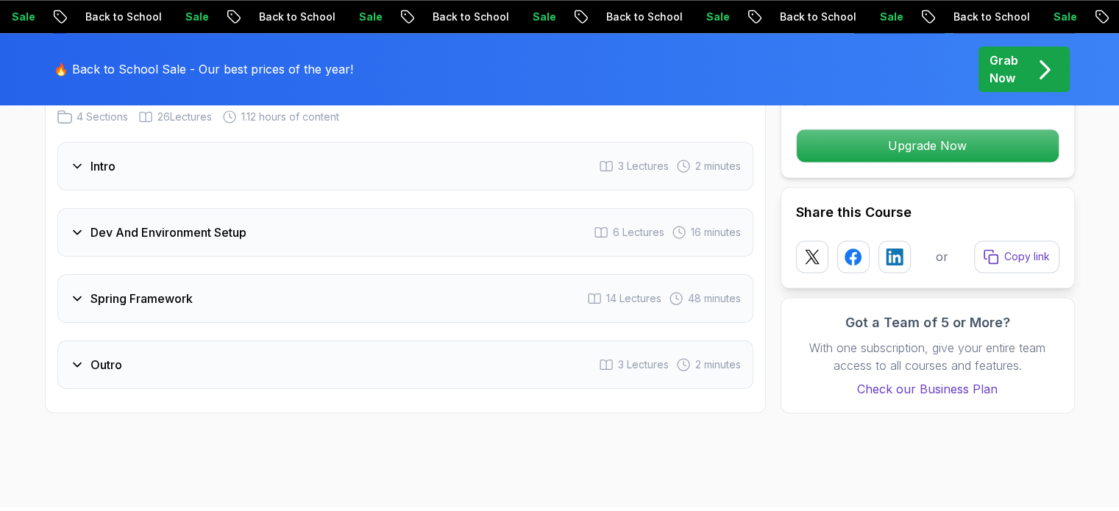
click at [129, 224] on h3 "Dev And Environment Setup" at bounding box center [168, 233] width 156 height 18
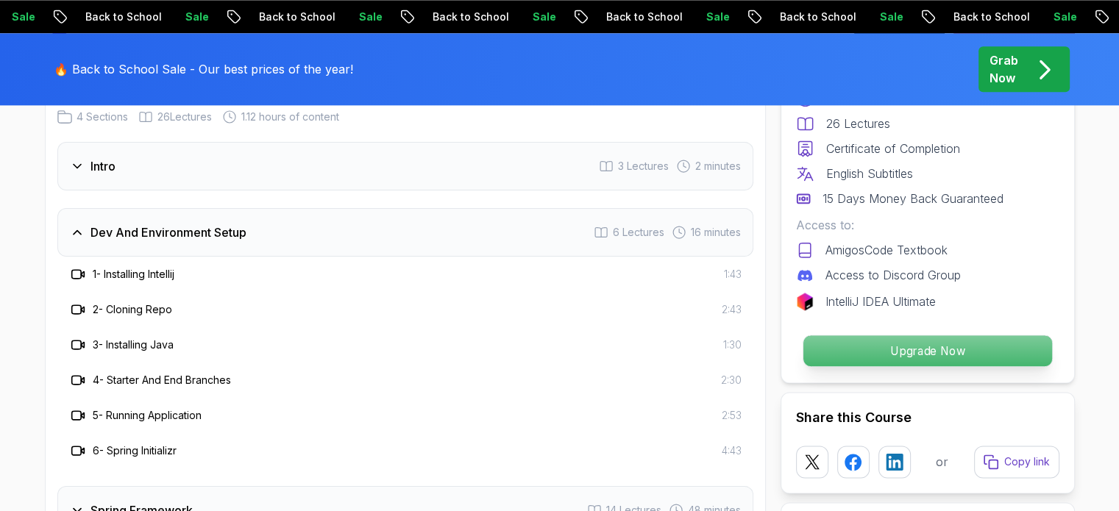
click at [878, 335] on p "Upgrade Now" at bounding box center [927, 350] width 249 height 31
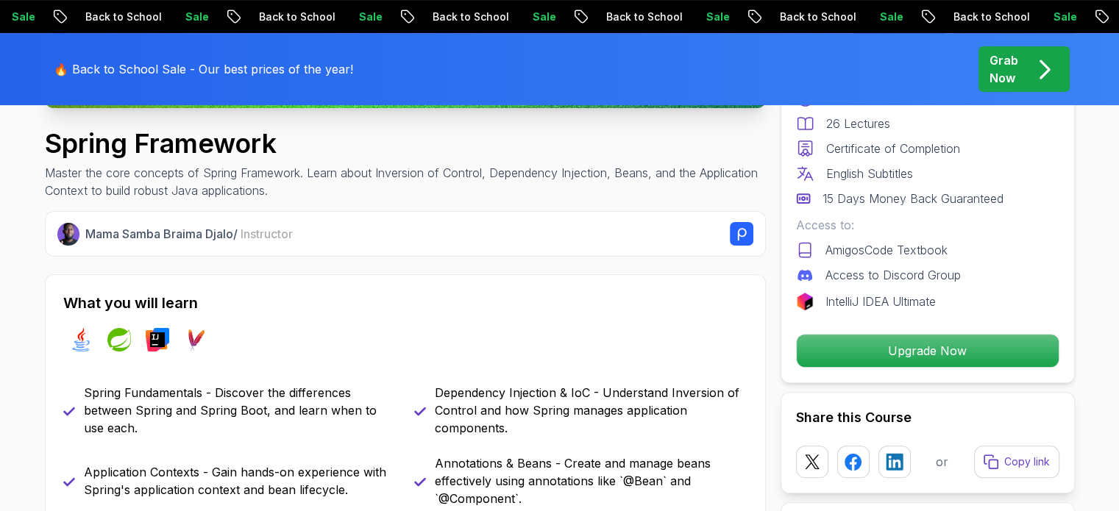
scroll to position [497, 0]
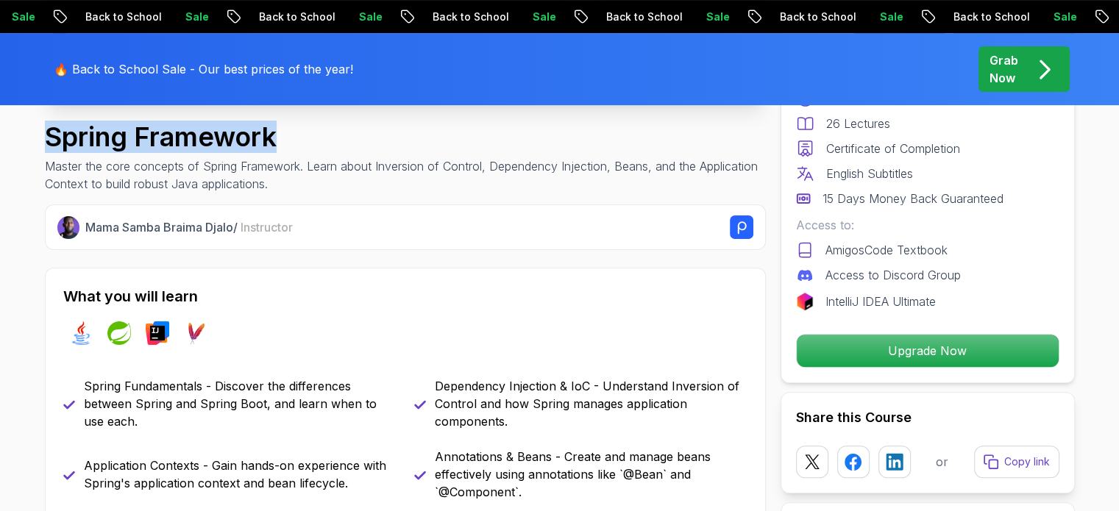
drag, startPoint x: 316, startPoint y: 135, endPoint x: 25, endPoint y: 149, distance: 291.6
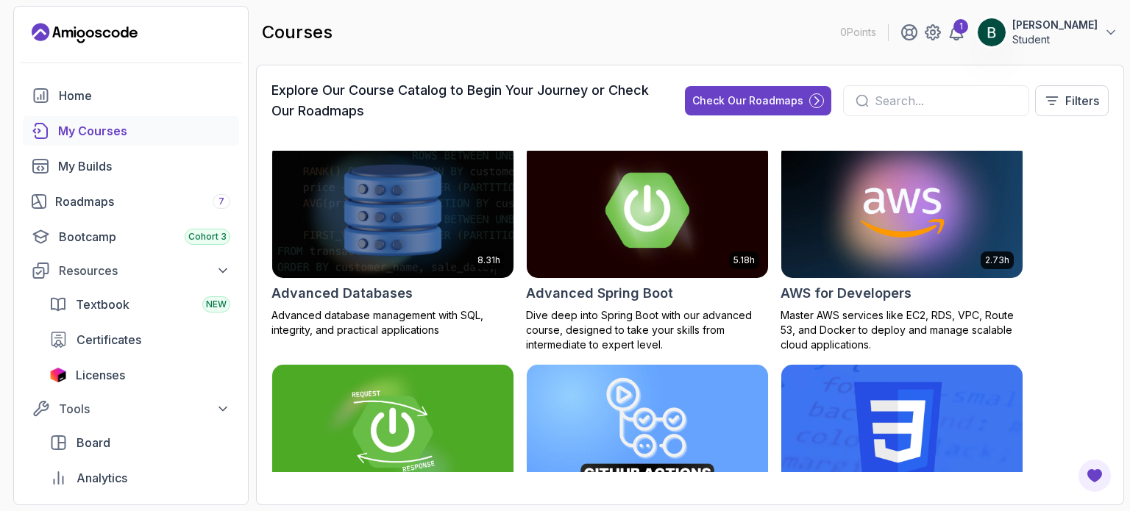
scroll to position [1, 0]
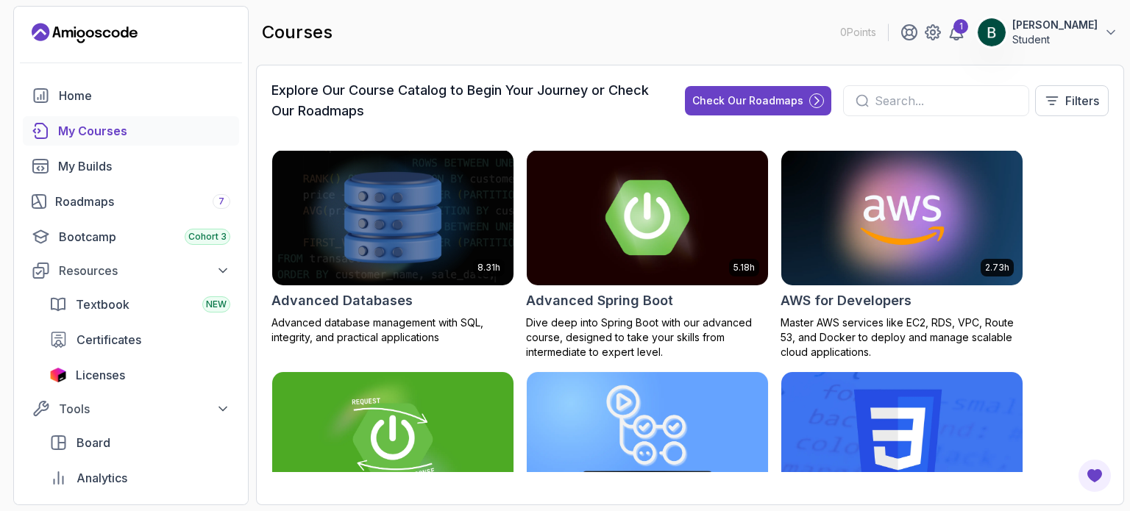
click at [647, 224] on img at bounding box center [647, 217] width 253 height 142
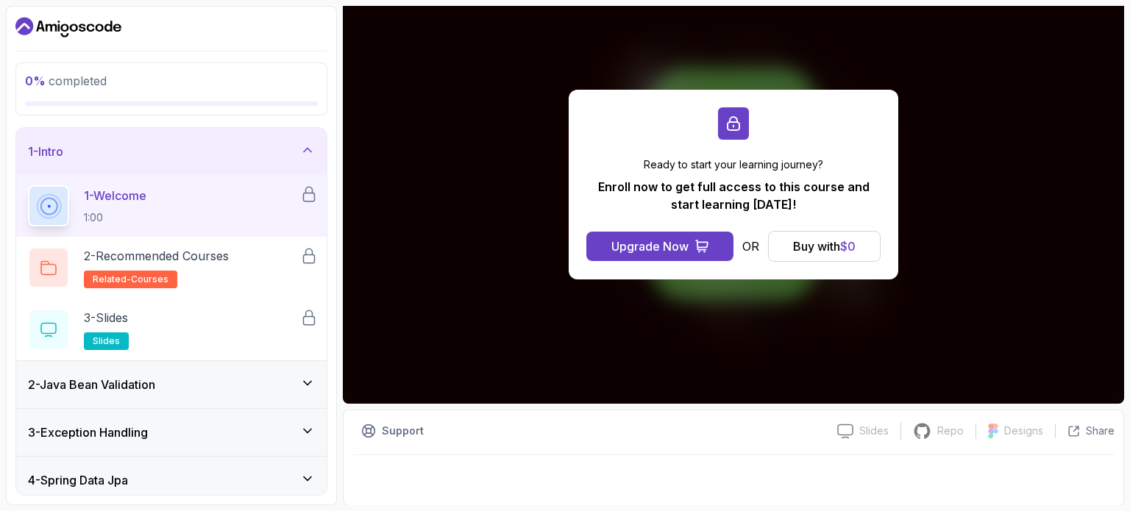
scroll to position [89, 0]
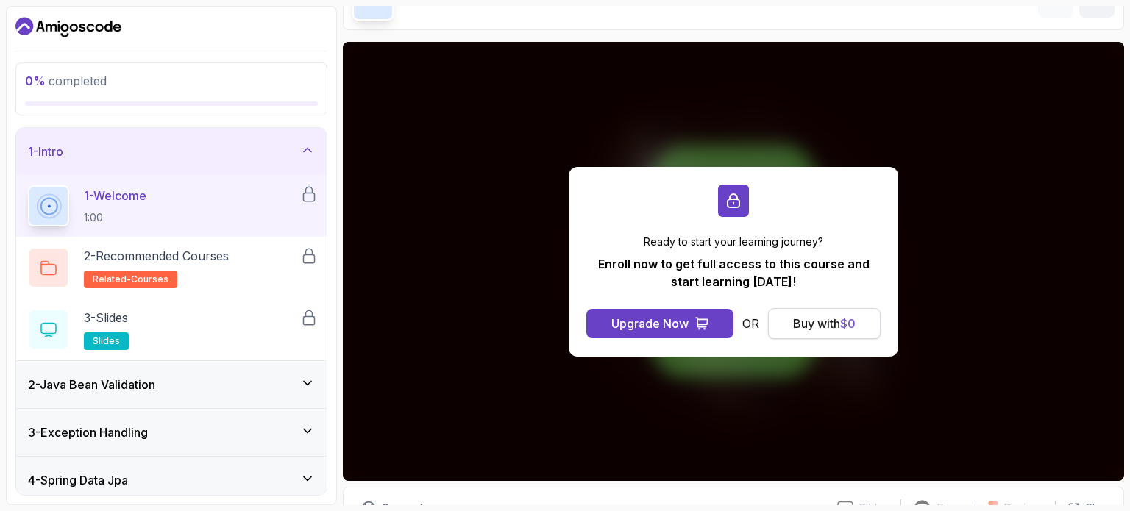
click at [837, 324] on div "Buy with $ 0" at bounding box center [824, 324] width 63 height 18
